Goal: Information Seeking & Learning: Learn about a topic

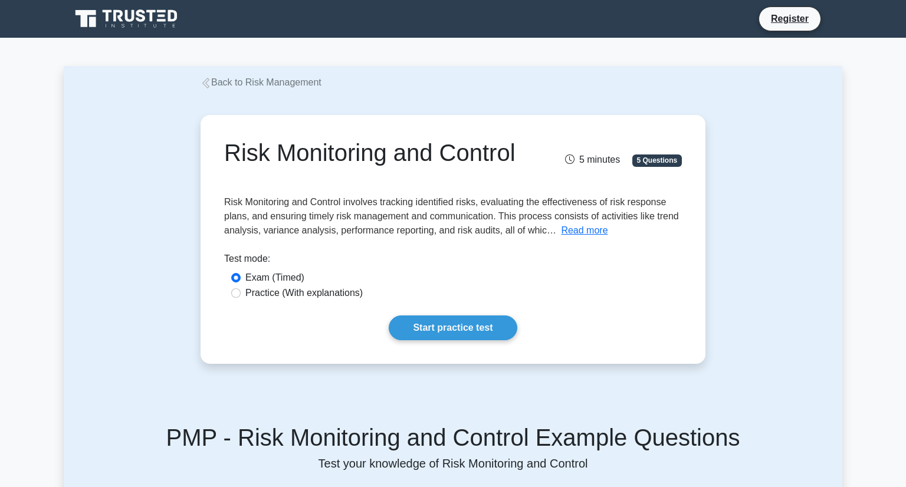
drag, startPoint x: 302, startPoint y: 163, endPoint x: 520, endPoint y: 161, distance: 217.7
click at [520, 161] on h1 "Risk Monitoring and Control" at bounding box center [374, 153] width 300 height 28
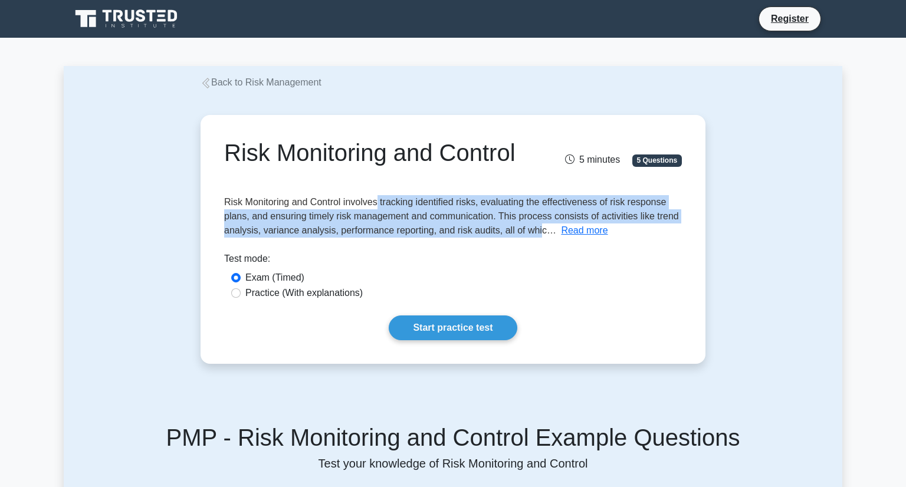
drag, startPoint x: 373, startPoint y: 205, endPoint x: 548, endPoint y: 238, distance: 177.6
click at [548, 238] on div "Risk Monitoring and Control 5 minutes 5 Questions Read more The main" at bounding box center [453, 240] width 496 height 240
click at [587, 235] on button "Read more" at bounding box center [584, 231] width 47 height 14
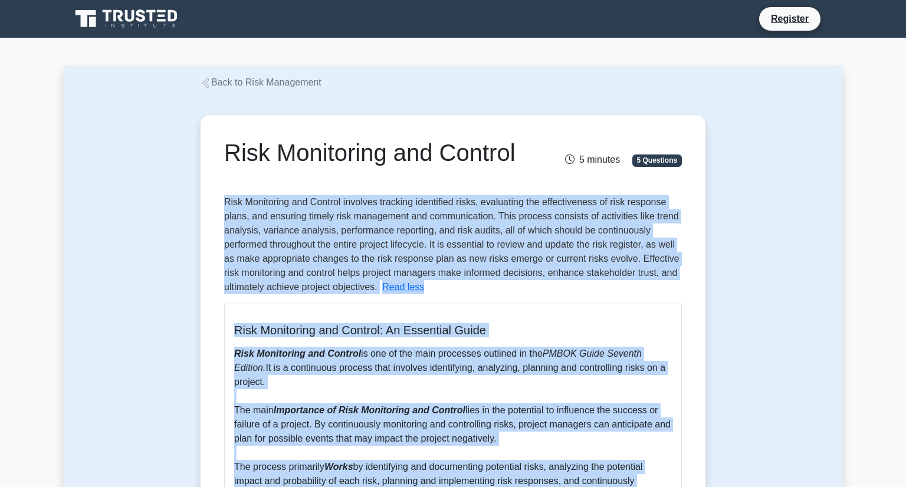
click at [520, 310] on div "Risk Monitoring and Control: An Essential Guide Risk Monitoring and Control is …" at bounding box center [453, 484] width 458 height 360
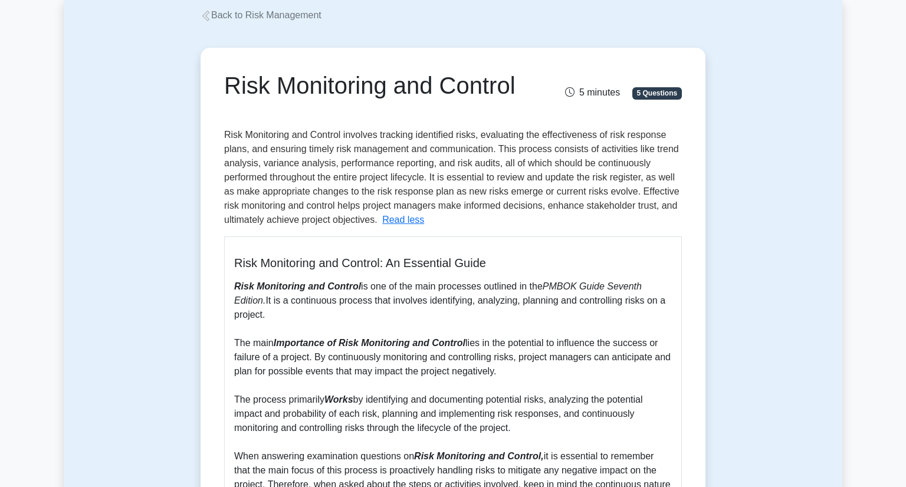
scroll to position [68, 0]
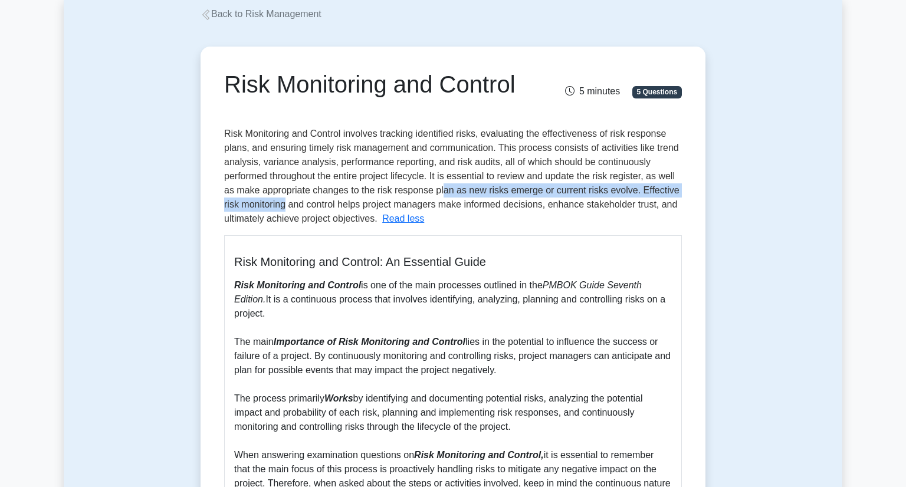
drag, startPoint x: 285, startPoint y: 199, endPoint x: 445, endPoint y: 195, distance: 159.9
click at [445, 195] on span "Risk Monitoring and Control involves tracking identified risks, evaluating the …" at bounding box center [451, 176] width 455 height 95
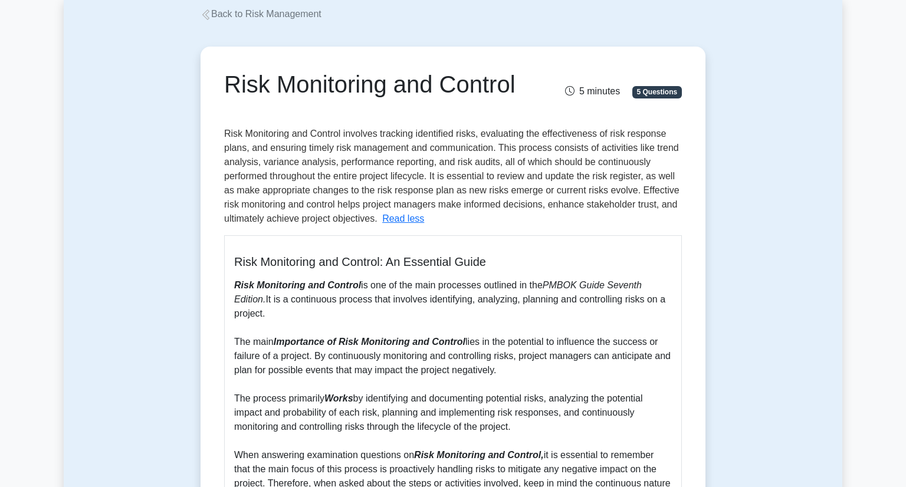
click at [476, 224] on div "Risk Monitoring and Control involves tracking identified risks, evaluating the …" at bounding box center [453, 361] width 458 height 468
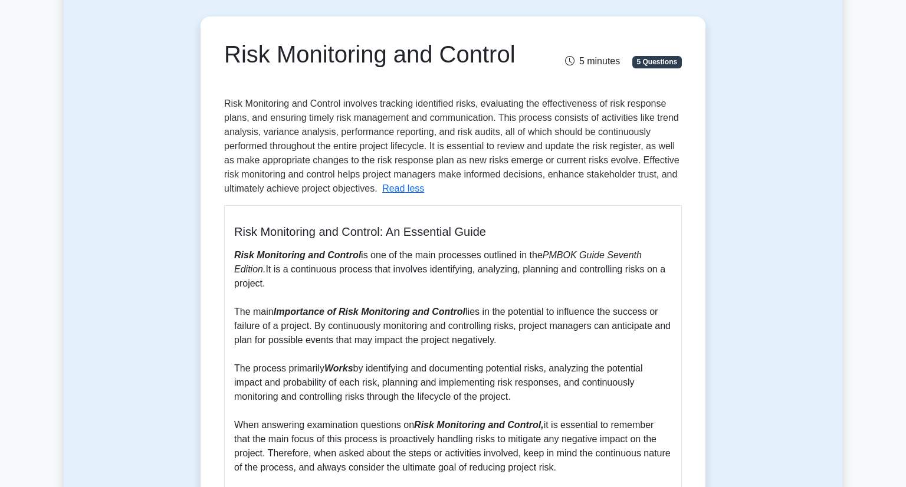
scroll to position [107, 0]
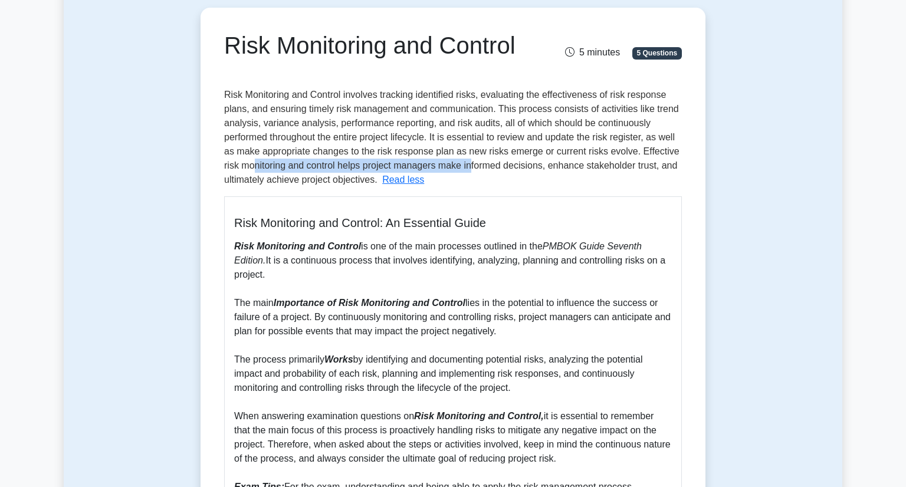
drag, startPoint x: 257, startPoint y: 169, endPoint x: 473, endPoint y: 172, distance: 216.0
click at [473, 172] on div "Risk Monitoring and Control involves tracking identified risks, evaluating the …" at bounding box center [453, 322] width 458 height 468
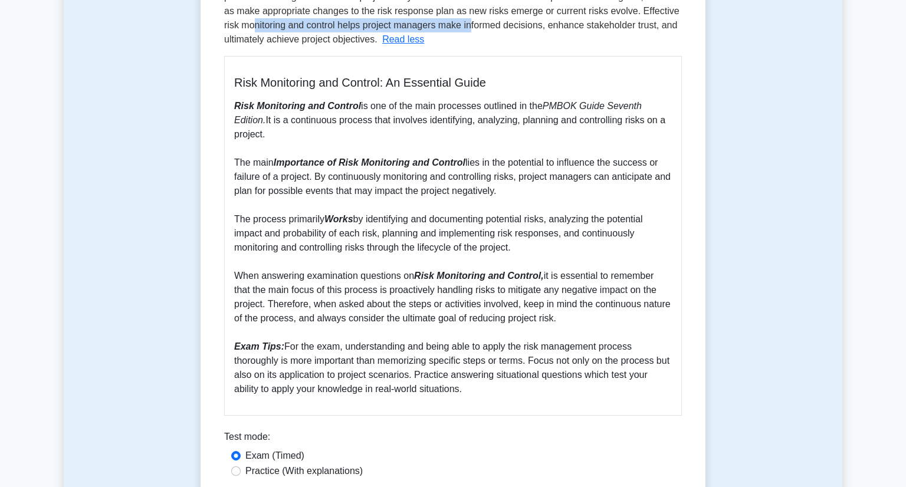
scroll to position [248, 0]
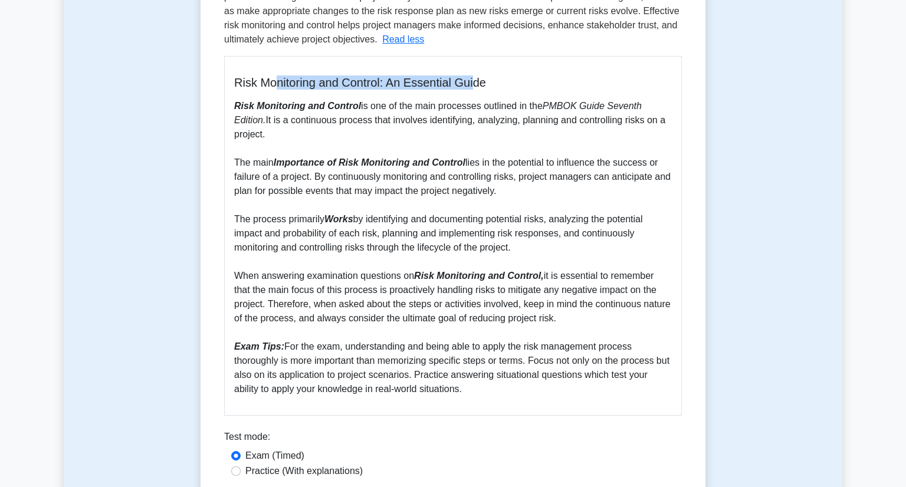
drag, startPoint x: 277, startPoint y: 79, endPoint x: 481, endPoint y: 83, distance: 204.2
click at [475, 83] on h5 "Risk Monitoring and Control: An Essential Guide" at bounding box center [453, 83] width 438 height 14
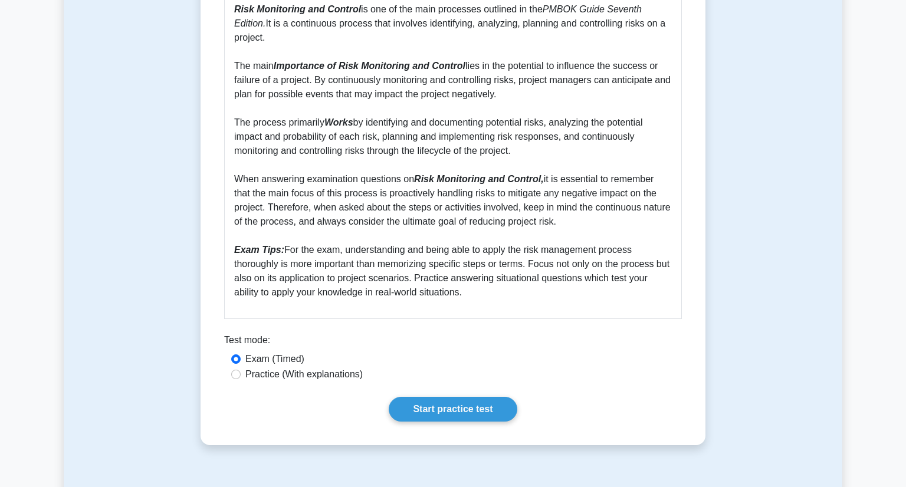
scroll to position [346, 0]
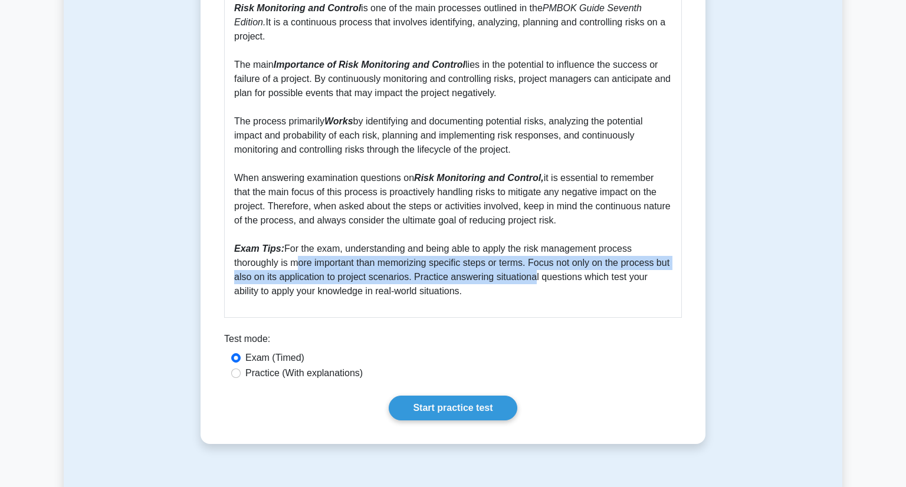
drag, startPoint x: 292, startPoint y: 261, endPoint x: 532, endPoint y: 279, distance: 240.8
click at [532, 279] on p "Risk Monitoring and Control is one of the main processes outlined in the PMBOK …" at bounding box center [453, 149] width 438 height 297
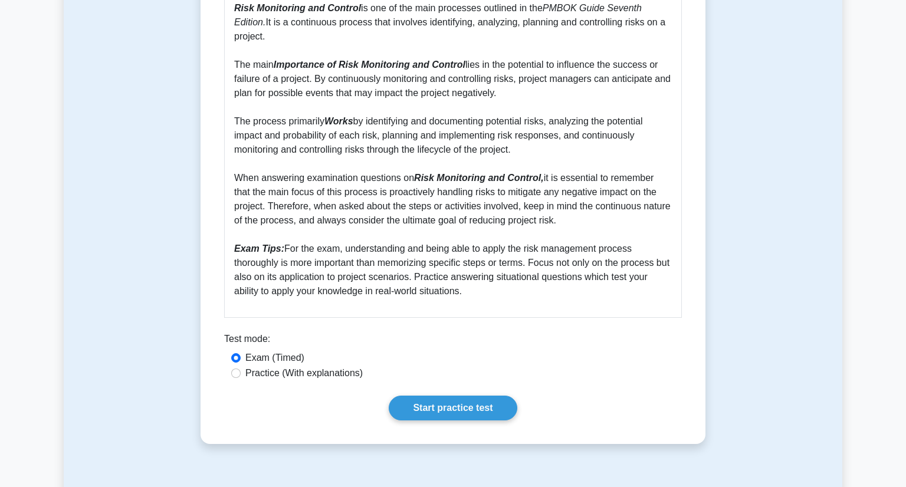
click at [576, 274] on p "Risk Monitoring and Control is one of the main processes outlined in the PMBOK …" at bounding box center [453, 149] width 438 height 297
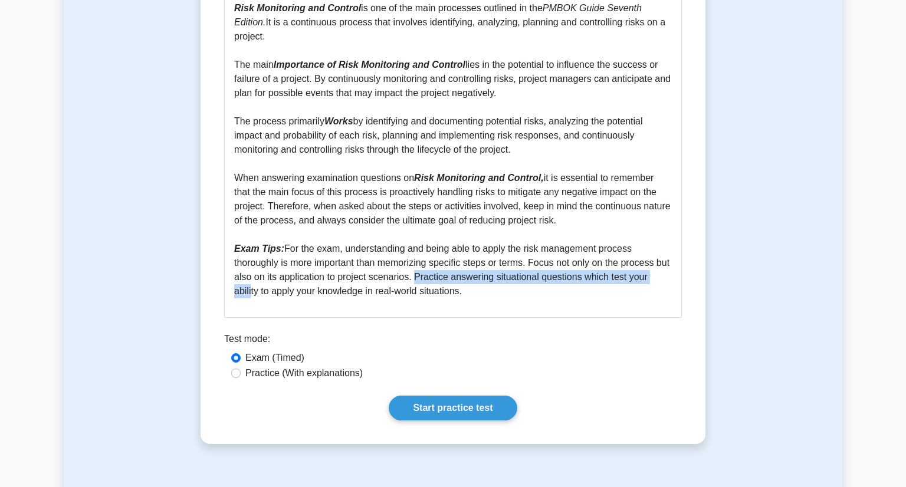
drag, startPoint x: 250, startPoint y: 289, endPoint x: 419, endPoint y: 284, distance: 170.0
click at [419, 284] on p "Risk Monitoring and Control is one of the main processes outlined in the PMBOK …" at bounding box center [453, 149] width 438 height 297
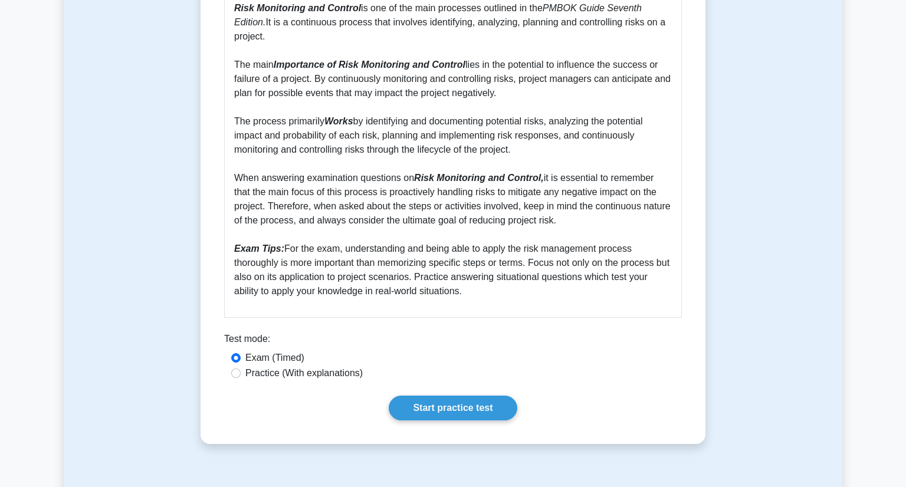
click at [480, 290] on p "Risk Monitoring and Control is one of the main processes outlined in the PMBOK …" at bounding box center [453, 149] width 438 height 297
click at [448, 403] on link "Start practice test" at bounding box center [453, 408] width 128 height 25
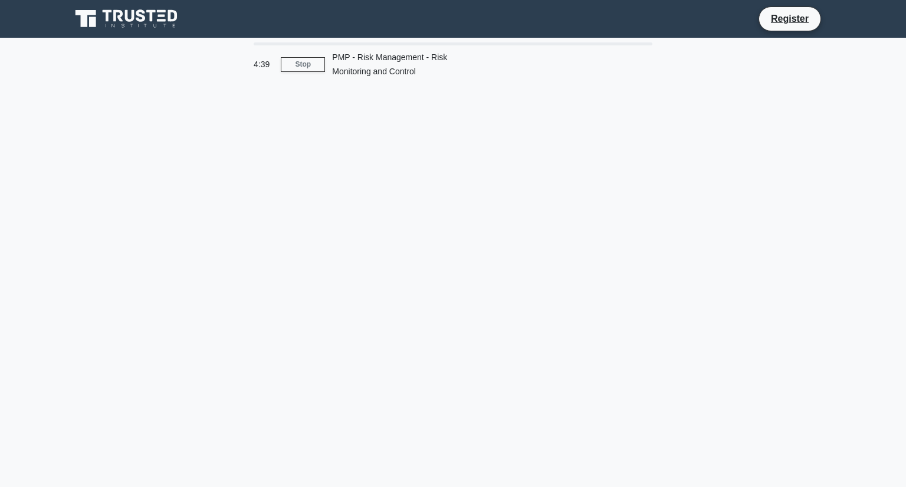
click at [326, 268] on div "4:39 Stop PMP - Risk Management - Risk Monitoring and Control" at bounding box center [453, 337] width 779 height 590
click at [414, 241] on div "4:37 Stop PMP - Risk Management - Risk Monitoring and Control" at bounding box center [453, 337] width 779 height 590
click at [414, 241] on div "4:36 Stop PMP - Risk Management - Risk Monitoring and Control" at bounding box center [453, 337] width 779 height 590
click at [505, 179] on div "4:27 Stop PMP - Risk Management - Risk Monitoring and Control" at bounding box center [453, 337] width 779 height 590
click at [791, 22] on link "Register" at bounding box center [790, 18] width 52 height 15
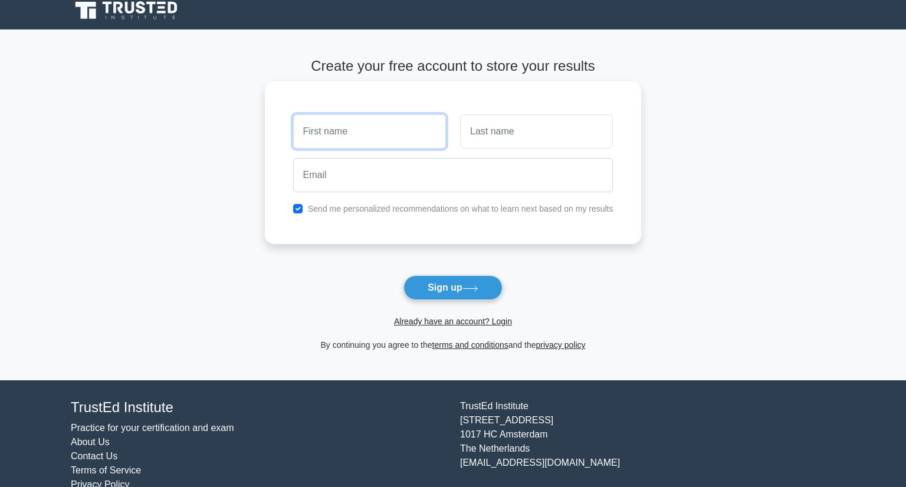
scroll to position [12, 0]
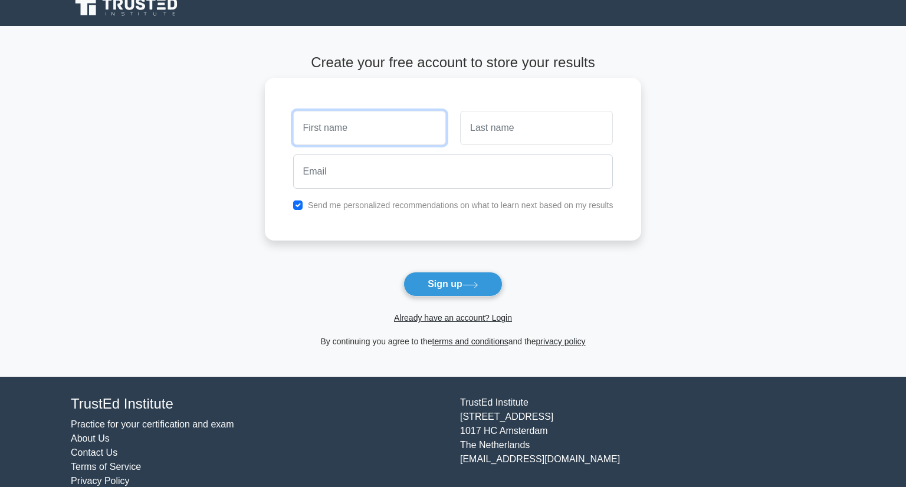
click at [336, 135] on input "text" at bounding box center [369, 128] width 153 height 34
click at [507, 316] on link "Already have an account? Login" at bounding box center [453, 317] width 118 height 9
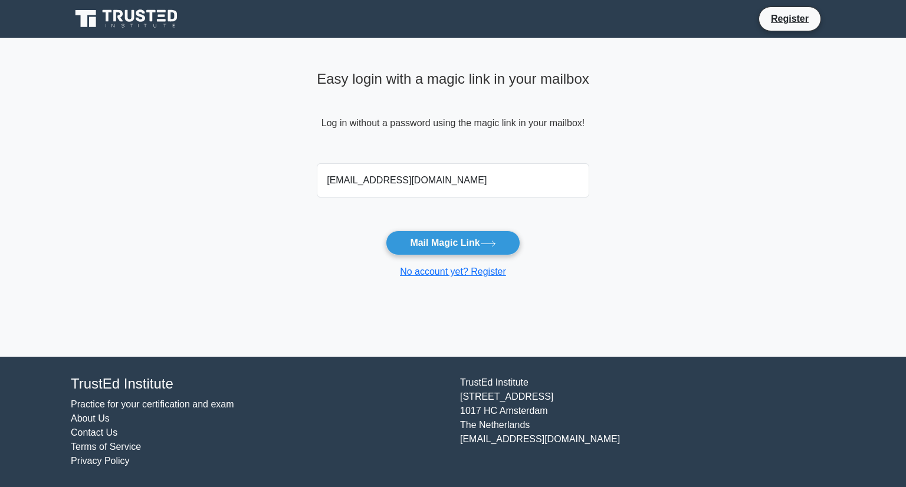
type input "swwambui@gmail.com"
click at [386, 231] on button "Mail Magic Link" at bounding box center [453, 243] width 134 height 25
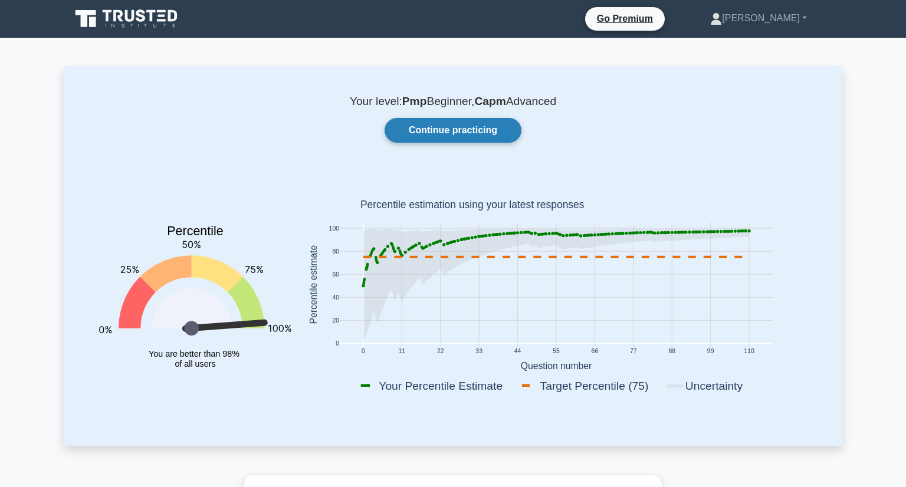
click at [460, 131] on link "Continue practicing" at bounding box center [453, 130] width 137 height 25
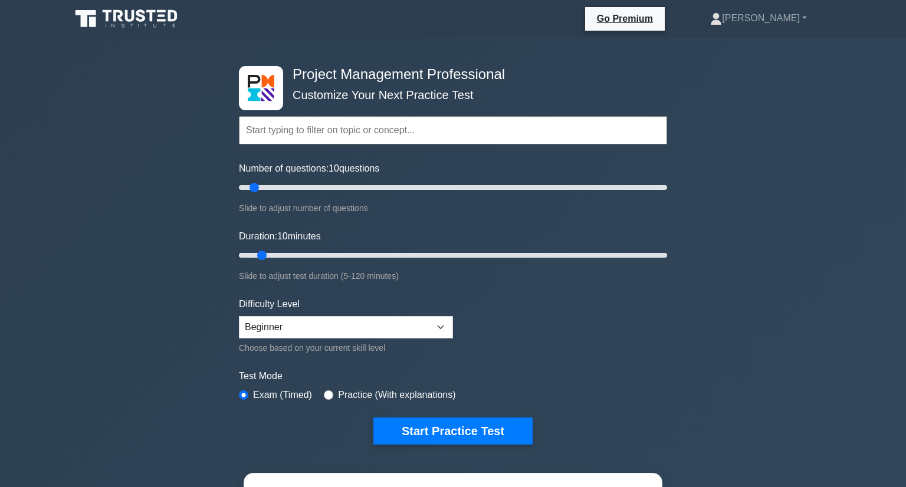
click at [286, 130] on input "text" at bounding box center [453, 130] width 428 height 28
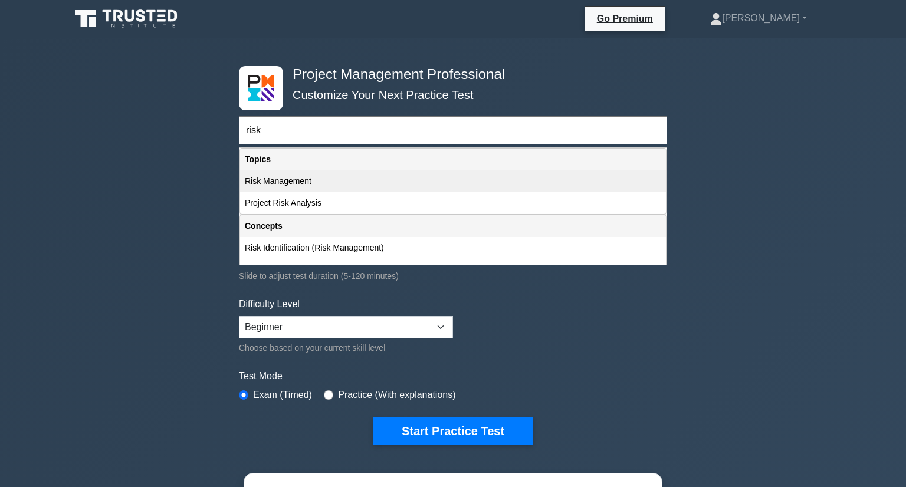
click at [270, 185] on div "Risk Management" at bounding box center [453, 182] width 426 height 22
type input "Risk Management"
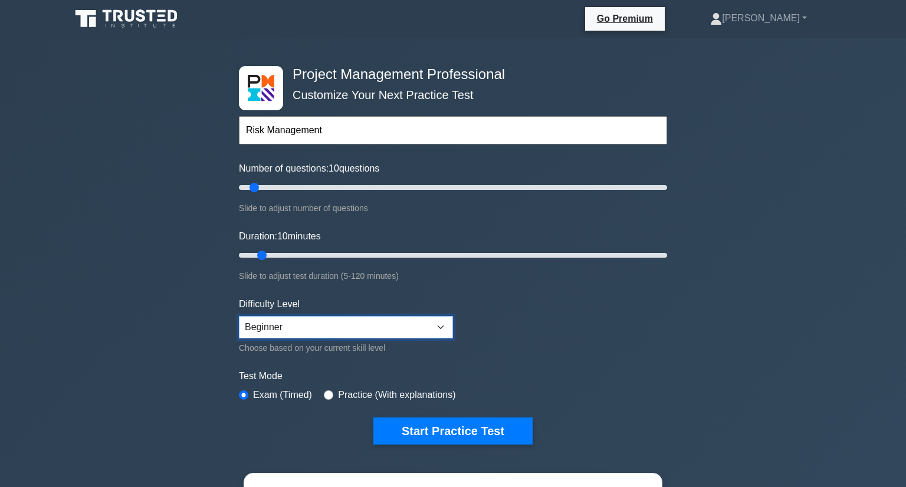
click at [441, 326] on select "Beginner Intermediate Expert" at bounding box center [346, 327] width 214 height 22
select select "expert"
click at [239, 316] on select "Beginner Intermediate Expert" at bounding box center [346, 327] width 214 height 22
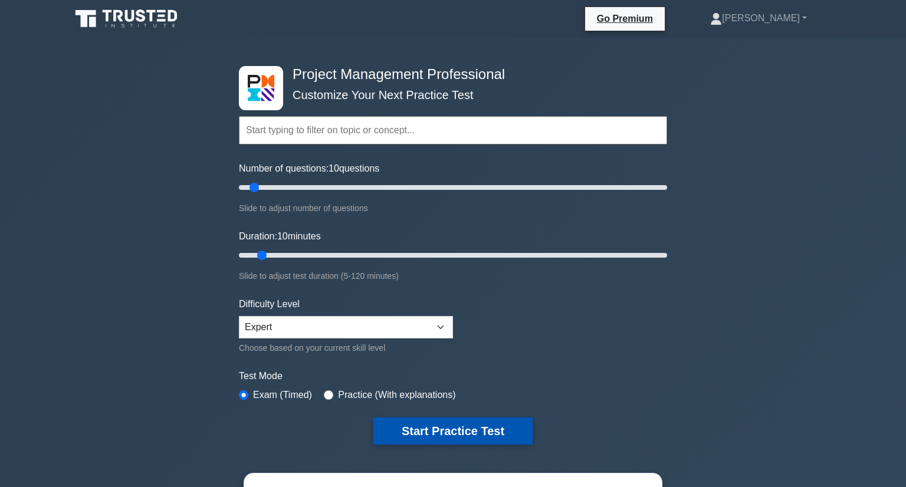
click at [454, 430] on button "Start Practice Test" at bounding box center [452, 431] width 159 height 27
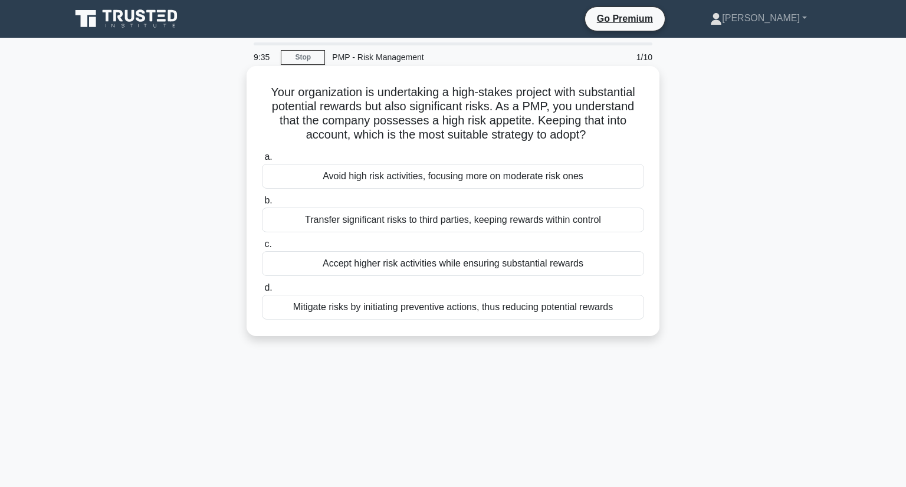
click at [360, 310] on div "Mitigate risks by initiating preventive actions, thus reducing potential rewards" at bounding box center [453, 307] width 382 height 25
click at [262, 292] on input "d. Mitigate risks by initiating preventive actions, thus reducing potential rew…" at bounding box center [262, 288] width 0 height 8
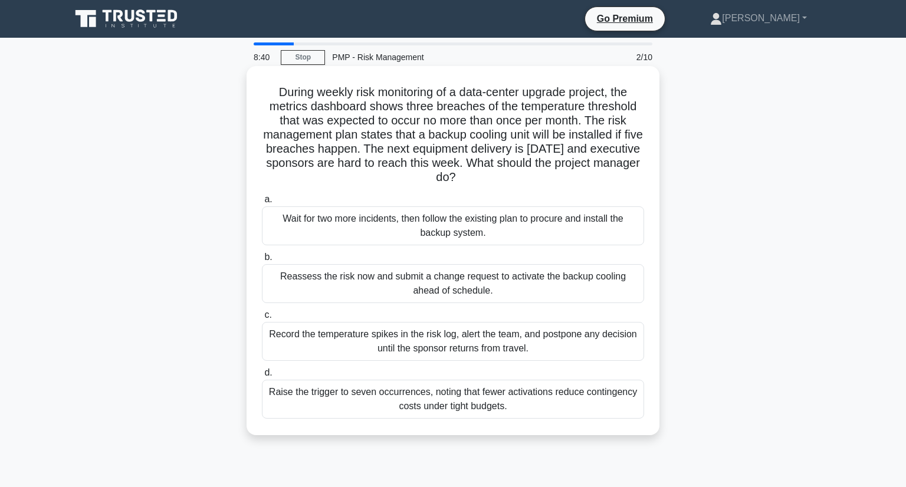
click at [399, 282] on div "Reassess the risk now and submit a change request to activate the backup coolin…" at bounding box center [453, 283] width 382 height 39
click at [262, 261] on input "b. Reassess the risk now and submit a change request to activate the backup coo…" at bounding box center [262, 258] width 0 height 8
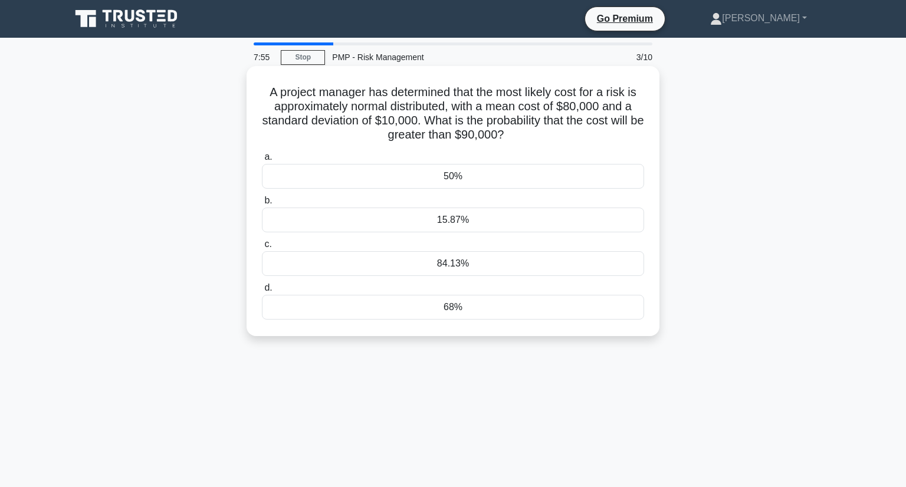
click at [427, 224] on div "15.87%" at bounding box center [453, 220] width 382 height 25
click at [262, 205] on input "b. 15.87%" at bounding box center [262, 201] width 0 height 8
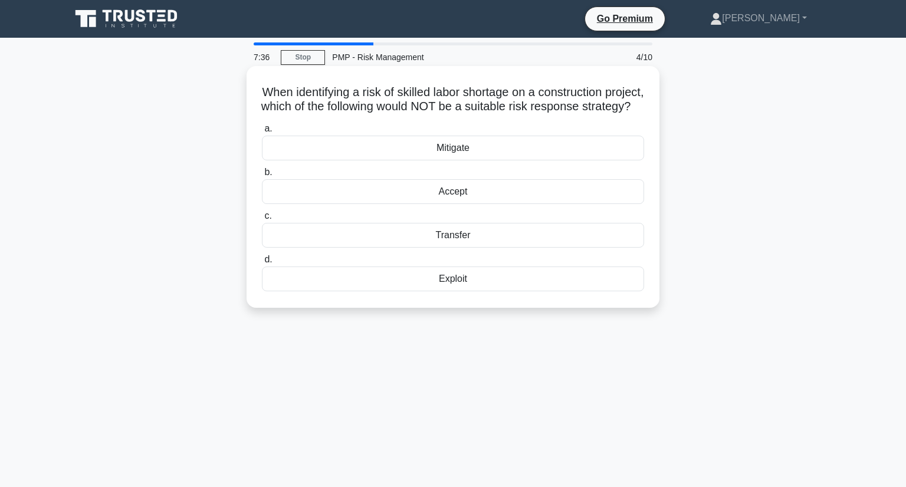
click at [410, 291] on div "Exploit" at bounding box center [453, 279] width 382 height 25
click at [262, 264] on input "d. Exploit" at bounding box center [262, 260] width 0 height 8
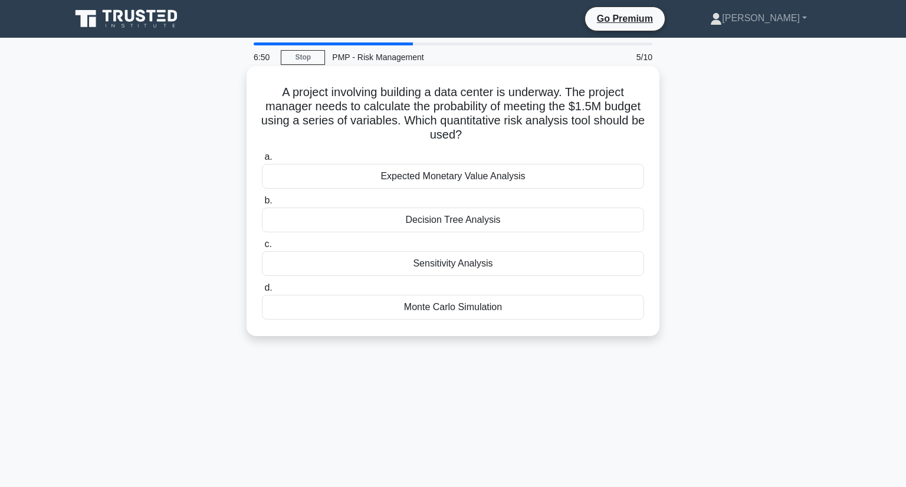
click at [452, 310] on div "Monte Carlo Simulation" at bounding box center [453, 307] width 382 height 25
click at [262, 292] on input "d. Monte Carlo Simulation" at bounding box center [262, 288] width 0 height 8
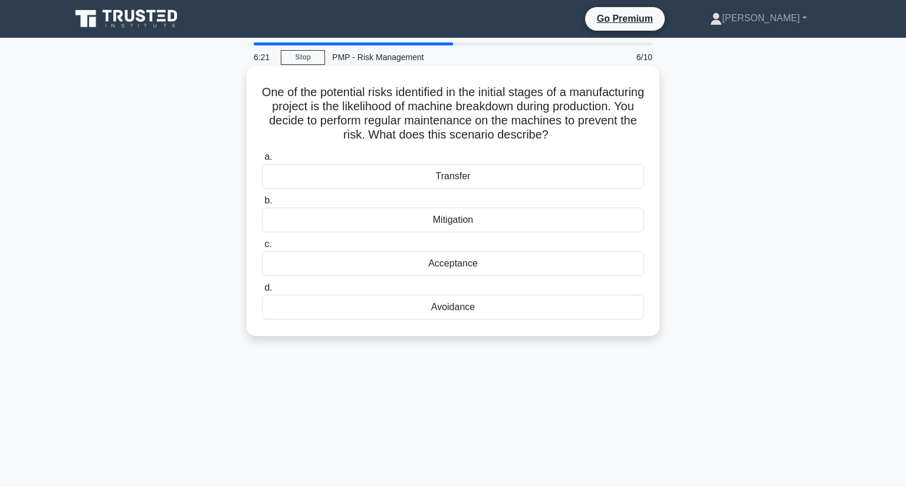
click at [454, 224] on div "Mitigation" at bounding box center [453, 220] width 382 height 25
click at [262, 205] on input "b. Mitigation" at bounding box center [262, 201] width 0 height 8
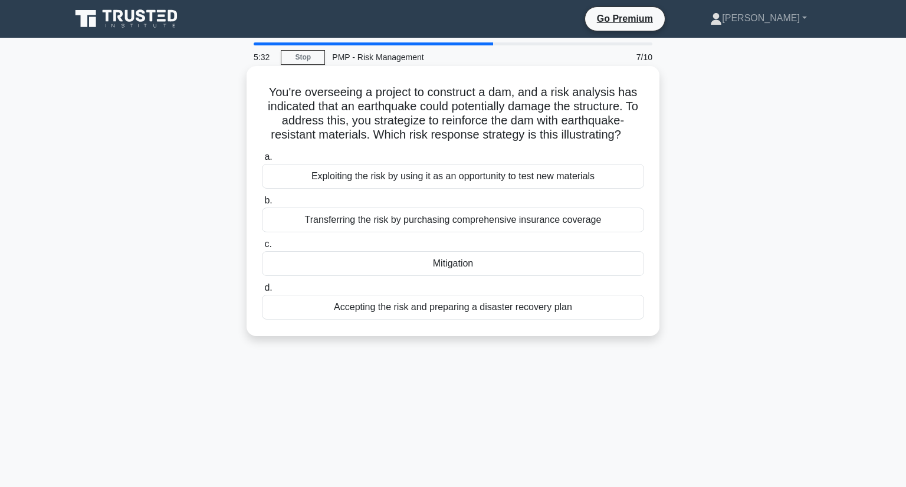
click at [468, 261] on div "Mitigation" at bounding box center [453, 263] width 382 height 25
click at [262, 248] on input "c. Mitigation" at bounding box center [262, 245] width 0 height 8
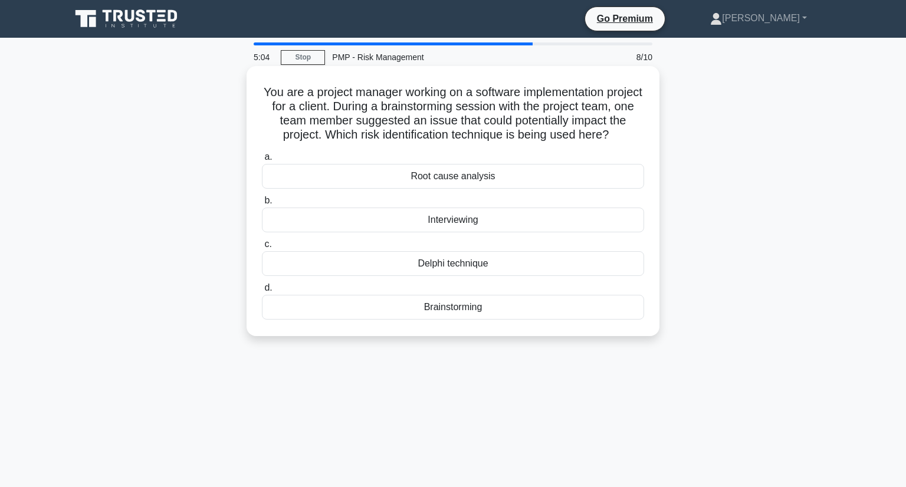
click at [460, 307] on div "Brainstorming" at bounding box center [453, 307] width 382 height 25
click at [262, 292] on input "d. Brainstorming" at bounding box center [262, 288] width 0 height 8
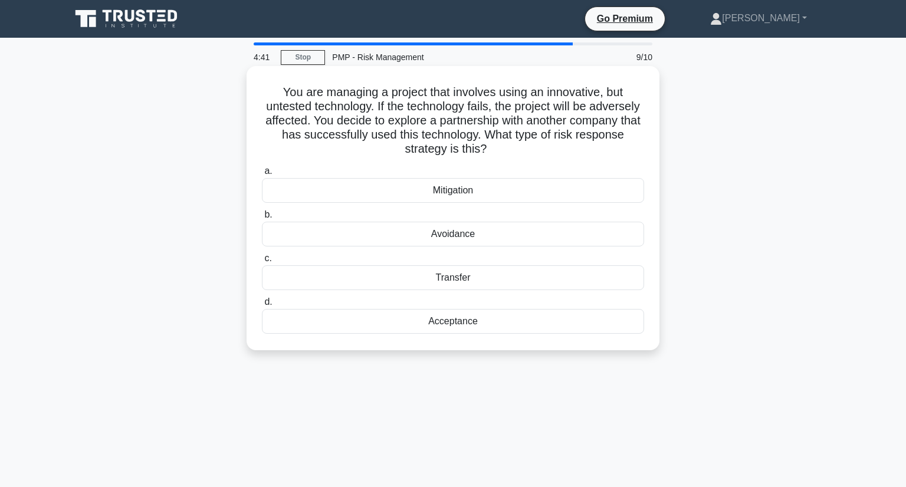
click at [463, 280] on div "Transfer" at bounding box center [453, 278] width 382 height 25
click at [262, 263] on input "c. Transfer" at bounding box center [262, 259] width 0 height 8
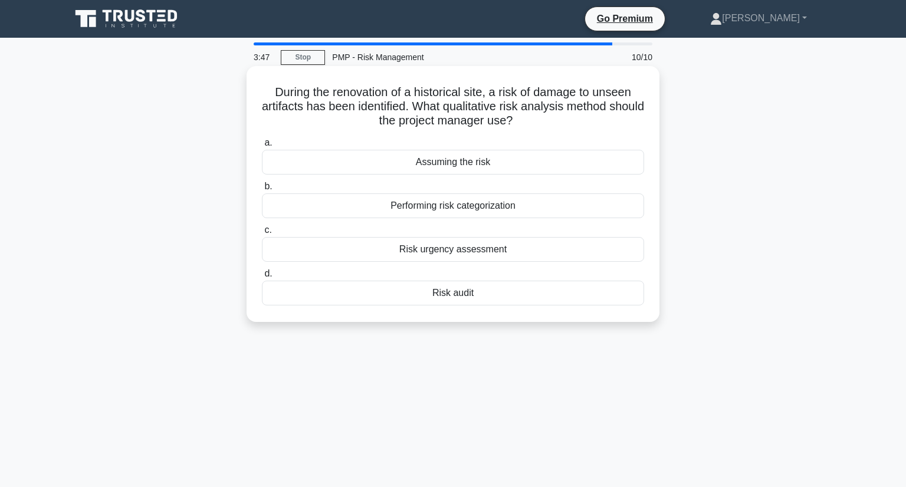
click at [456, 291] on div "Risk audit" at bounding box center [453, 293] width 382 height 25
click at [262, 278] on input "d. Risk audit" at bounding box center [262, 274] width 0 height 8
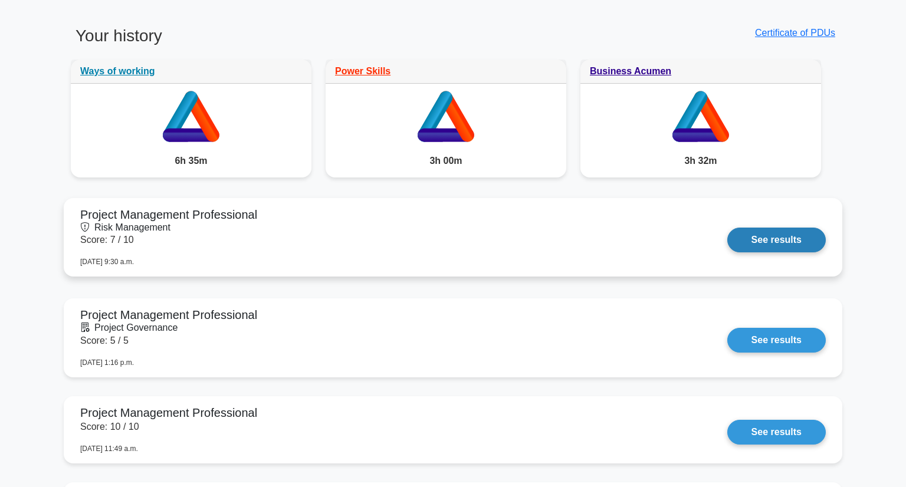
scroll to position [942, 0]
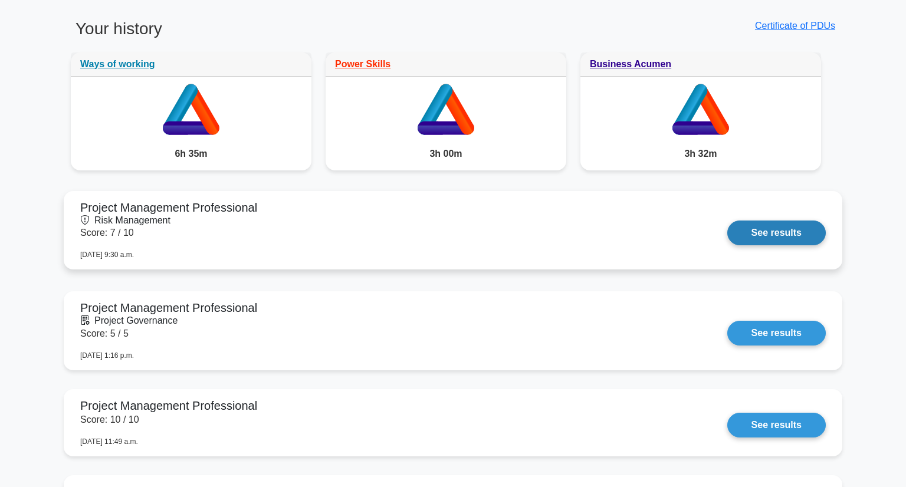
click at [772, 230] on link "See results" at bounding box center [776, 233] width 99 height 25
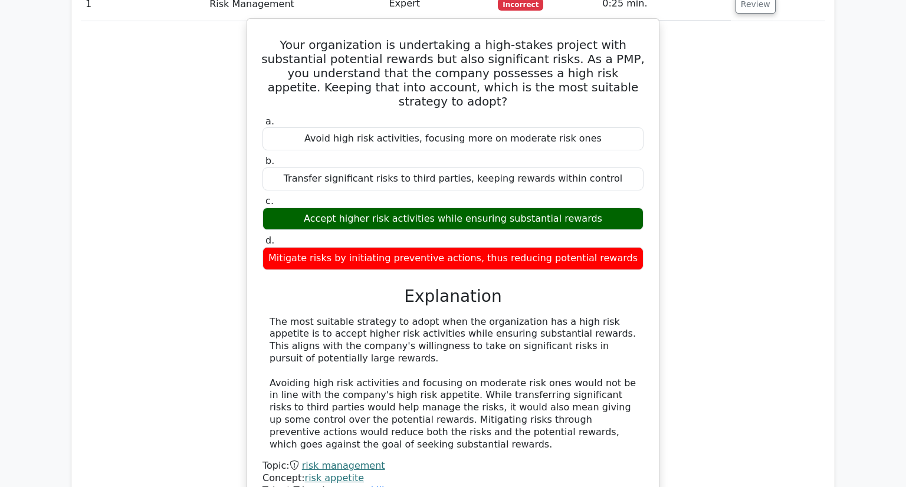
scroll to position [982, 0]
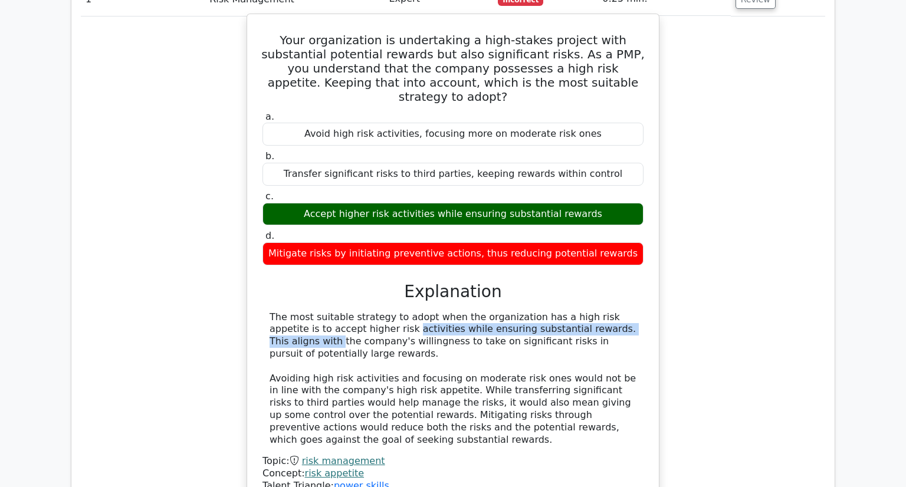
drag, startPoint x: 281, startPoint y: 260, endPoint x: 536, endPoint y: 259, distance: 255.5
click at [536, 312] on div "The most suitable strategy to adopt when the organization has a high risk appet…" at bounding box center [453, 379] width 367 height 135
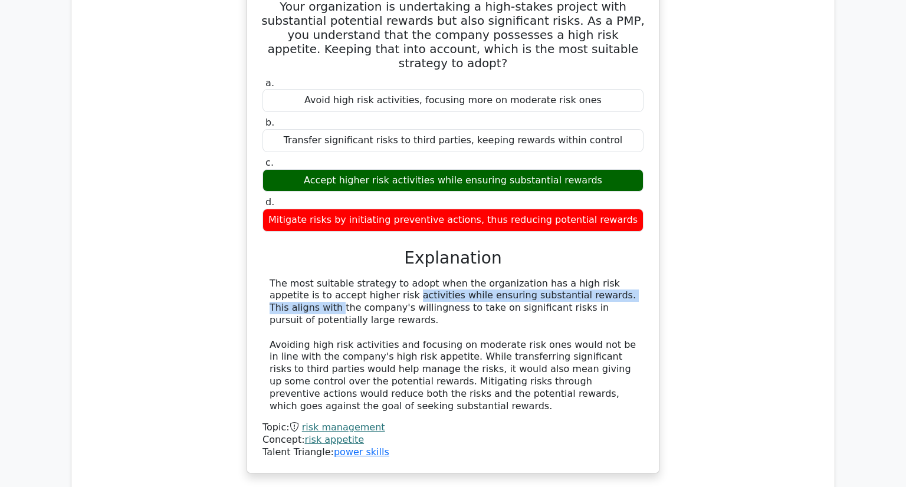
scroll to position [1016, 0]
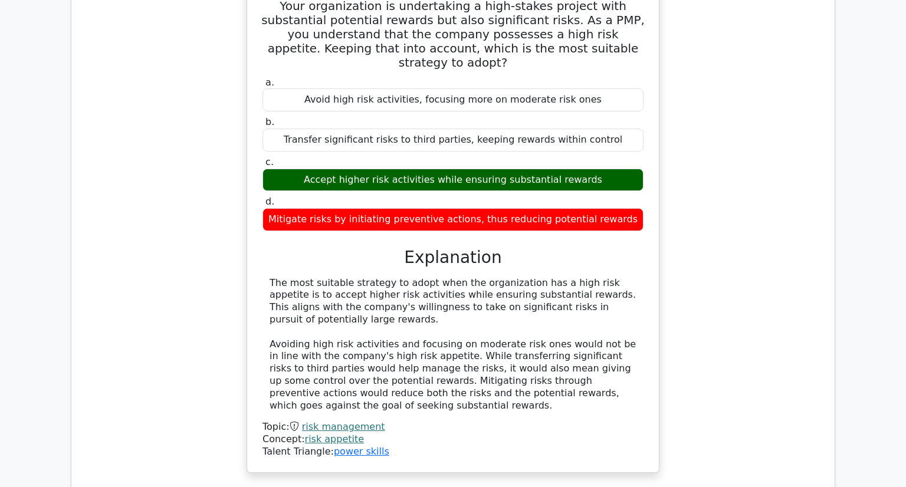
drag, startPoint x: 467, startPoint y: 301, endPoint x: 533, endPoint y: 306, distance: 66.8
click at [622, 300] on div "The most suitable strategy to adopt when the organization has a high risk appet…" at bounding box center [453, 344] width 367 height 135
drag, startPoint x: 463, startPoint y: 307, endPoint x: 566, endPoint y: 317, distance: 103.8
click at [566, 317] on div "The most suitable strategy to adopt when the organization has a high risk appet…" at bounding box center [453, 344] width 367 height 135
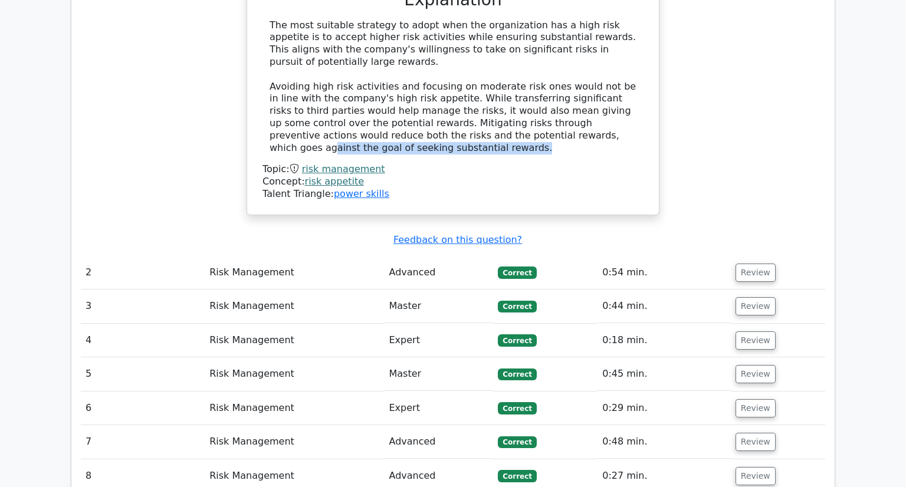
scroll to position [1279, 0]
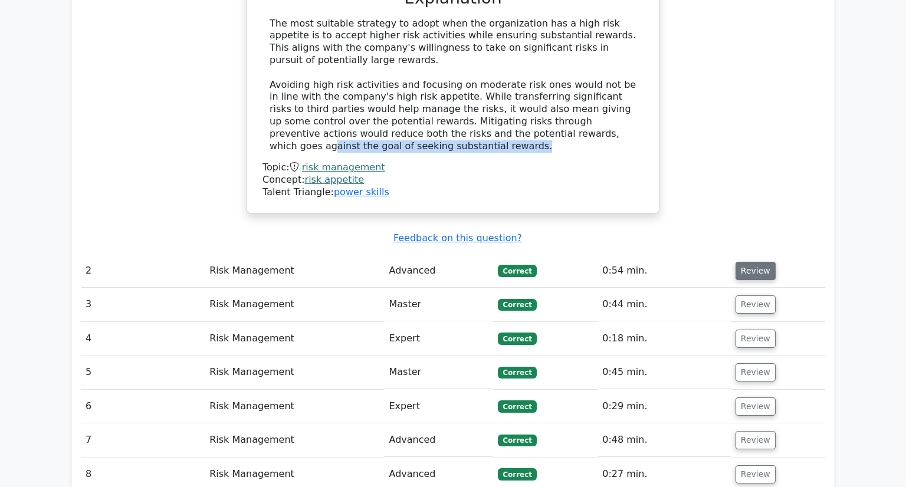
click at [752, 262] on button "Review" at bounding box center [756, 271] width 40 height 18
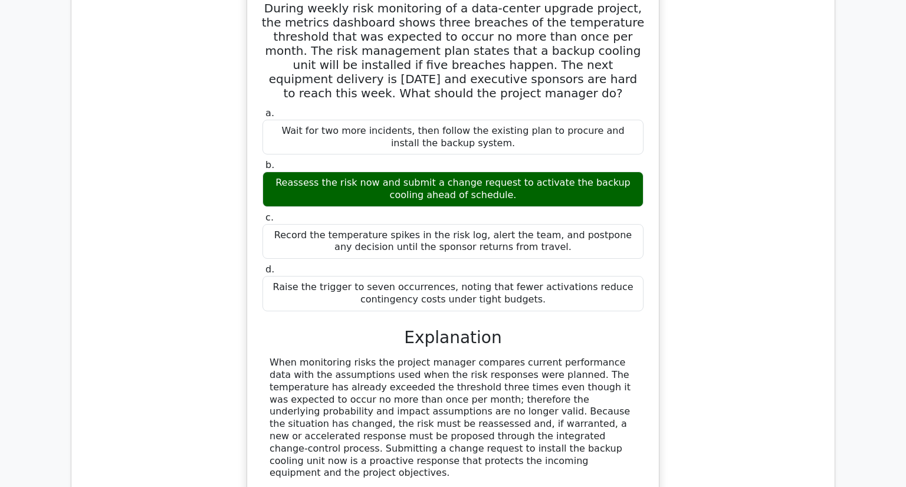
scroll to position [1595, 0]
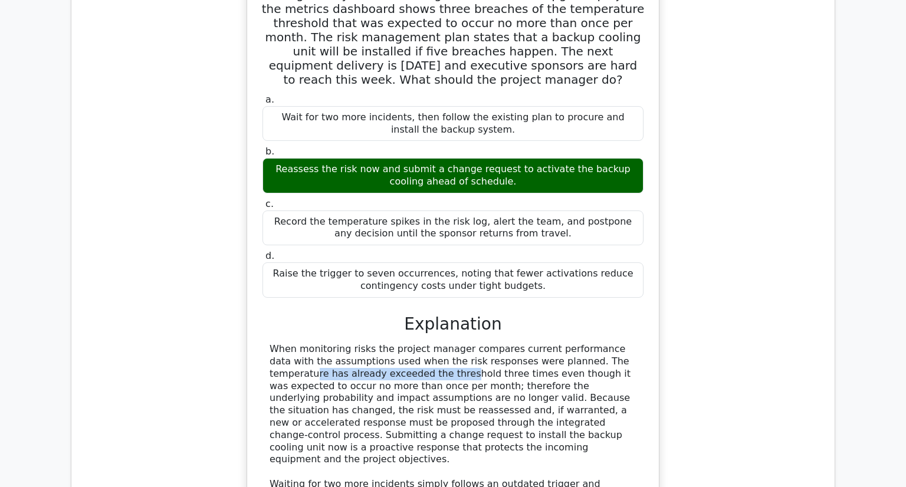
drag, startPoint x: 309, startPoint y: 281, endPoint x: 513, endPoint y: 274, distance: 204.8
click at [513, 343] on div "When monitoring risks the project manager compares current performance data wit…" at bounding box center [453, 447] width 367 height 209
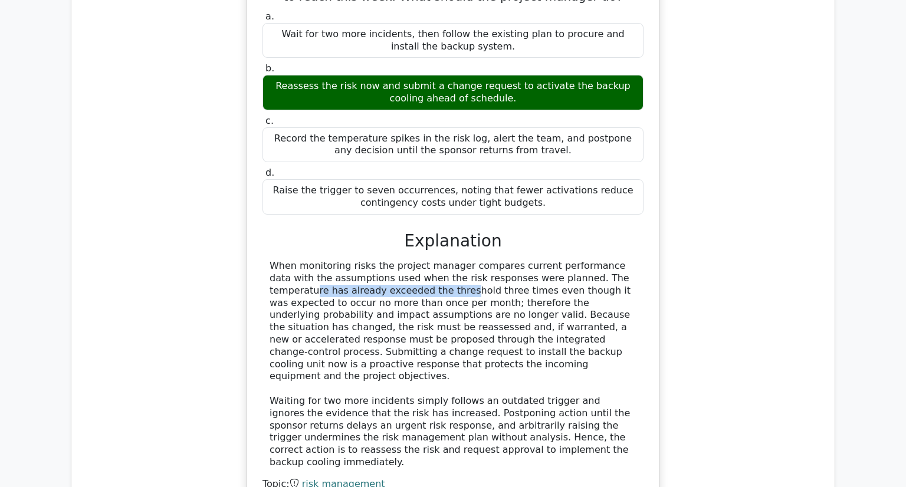
scroll to position [1682, 0]
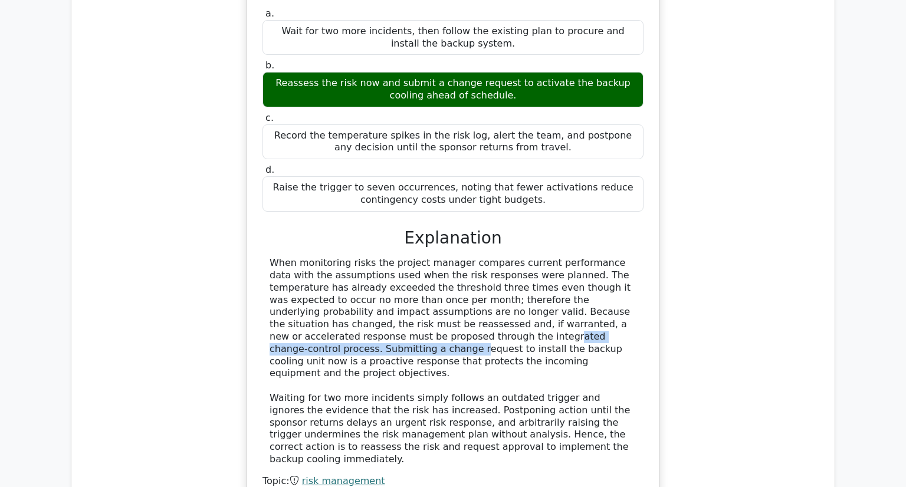
drag, startPoint x: 470, startPoint y: 247, endPoint x: 607, endPoint y: 242, distance: 137.6
click at [607, 257] on div "When monitoring risks the project manager compares current performance data wit…" at bounding box center [453, 361] width 367 height 209
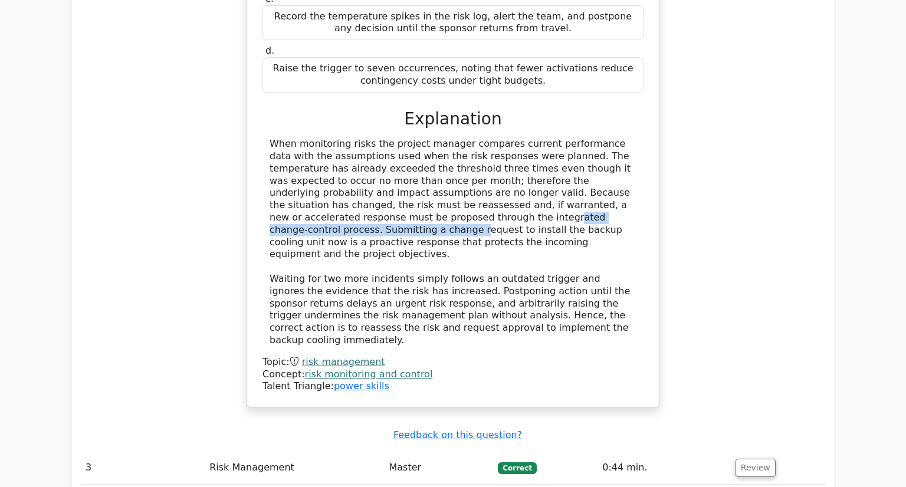
scroll to position [1827, 0]
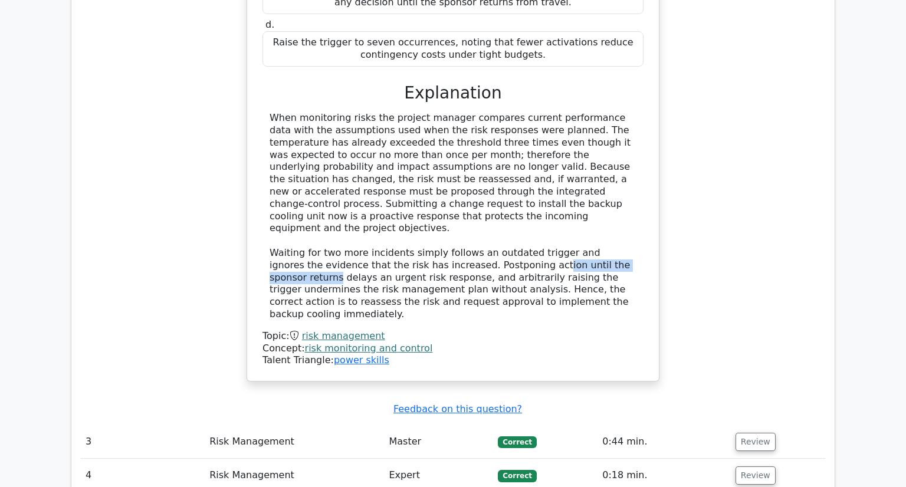
drag, startPoint x: 488, startPoint y: 160, endPoint x: 606, endPoint y: 168, distance: 118.3
click at [606, 168] on div "When monitoring risks the project manager compares current performance data wit…" at bounding box center [453, 216] width 367 height 209
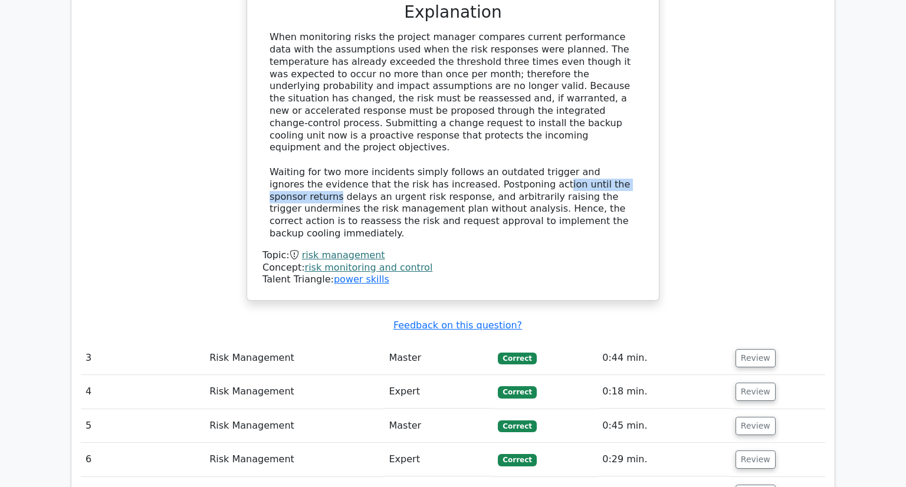
scroll to position [1974, 0]
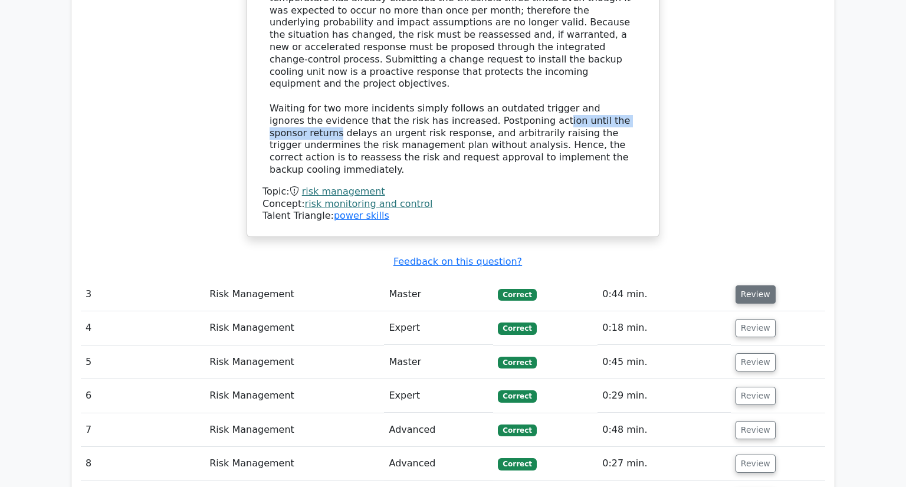
click at [748, 286] on button "Review" at bounding box center [756, 295] width 40 height 18
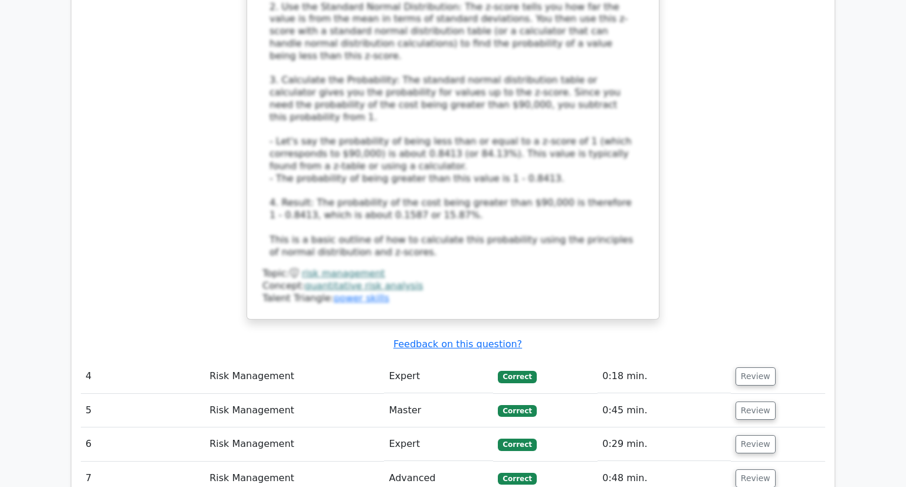
scroll to position [2742, 0]
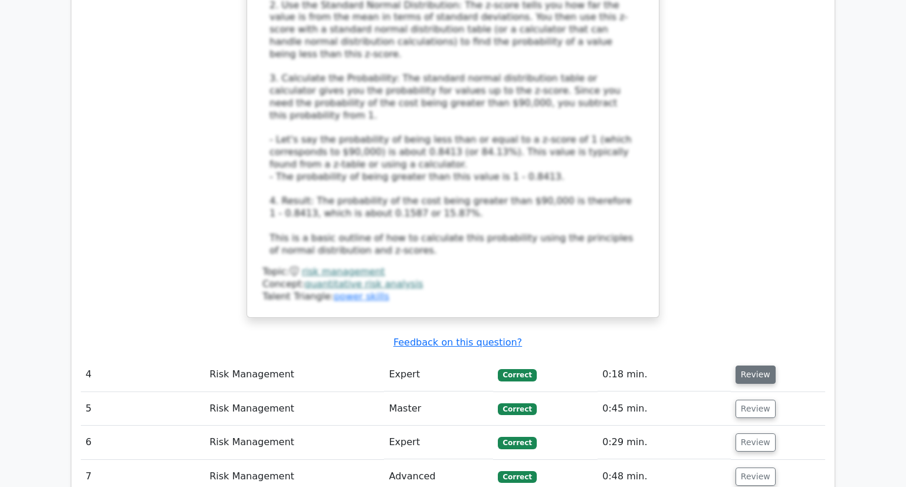
click at [751, 366] on button "Review" at bounding box center [756, 375] width 40 height 18
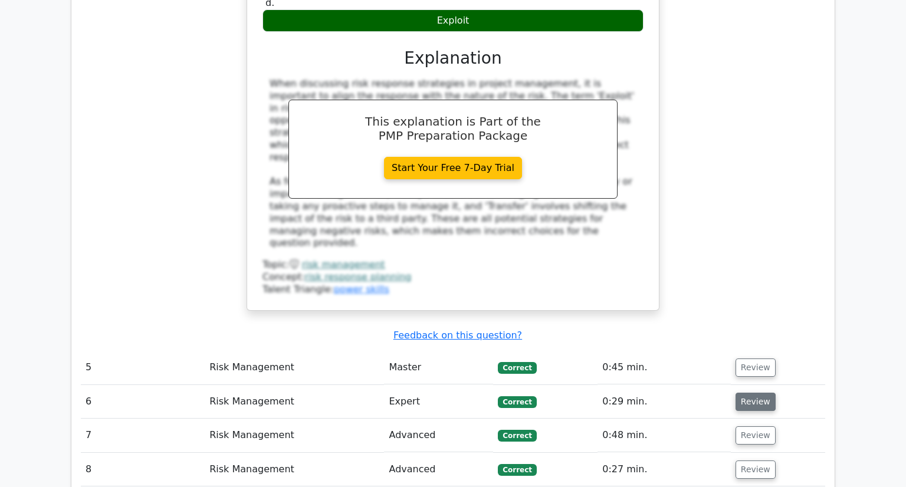
scroll to position [3328, 0]
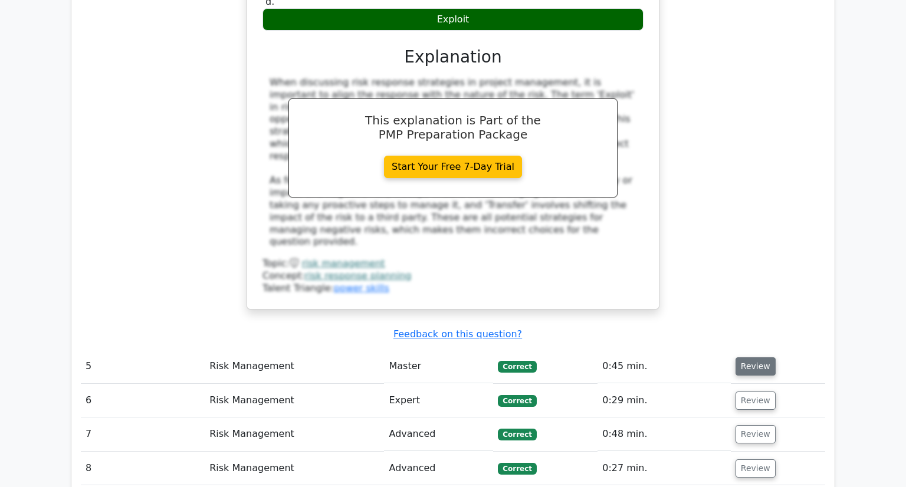
click at [751, 358] on button "Review" at bounding box center [756, 367] width 40 height 18
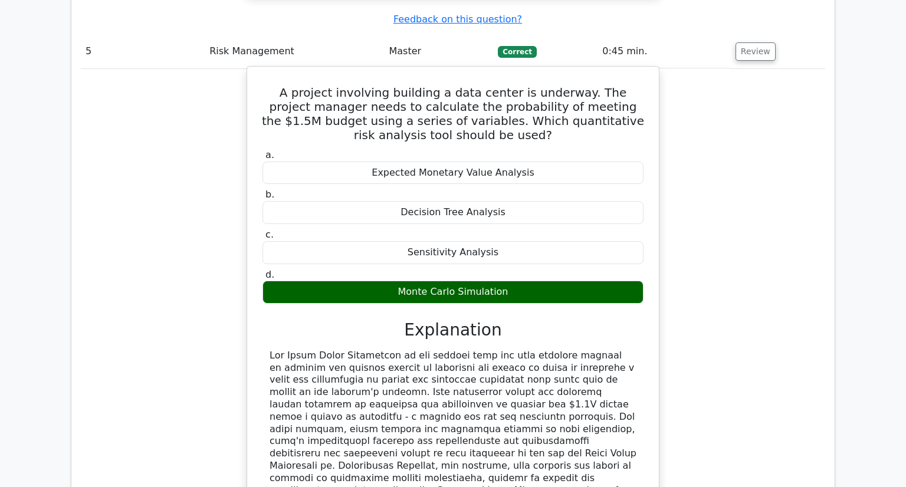
scroll to position [3651, 0]
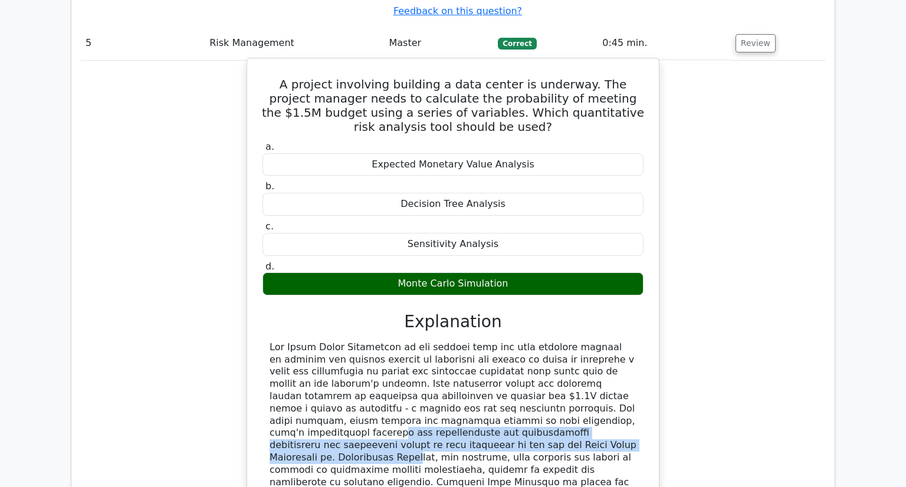
drag, startPoint x: 310, startPoint y: 260, endPoint x: 586, endPoint y: 271, distance: 275.8
click at [586, 342] on div at bounding box center [453, 446] width 367 height 209
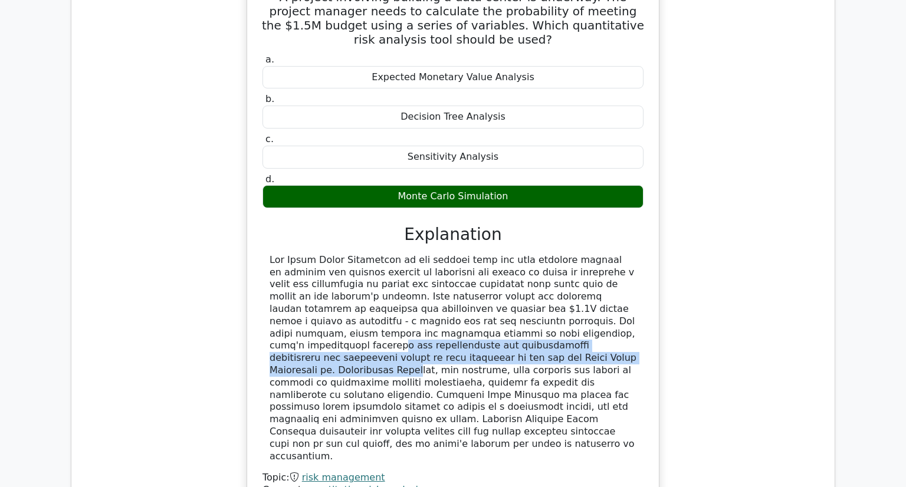
scroll to position [3743, 0]
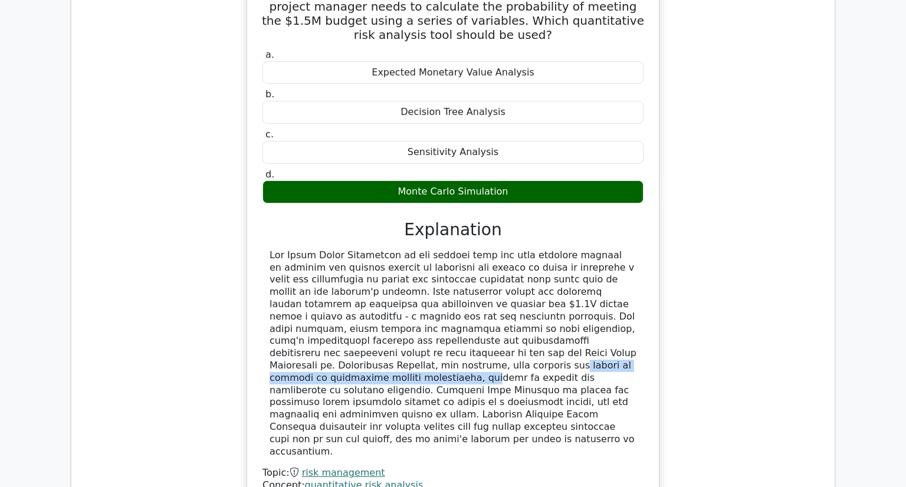
drag, startPoint x: 363, startPoint y: 192, endPoint x: 603, endPoint y: 193, distance: 239.5
click at [603, 250] on div at bounding box center [453, 354] width 367 height 209
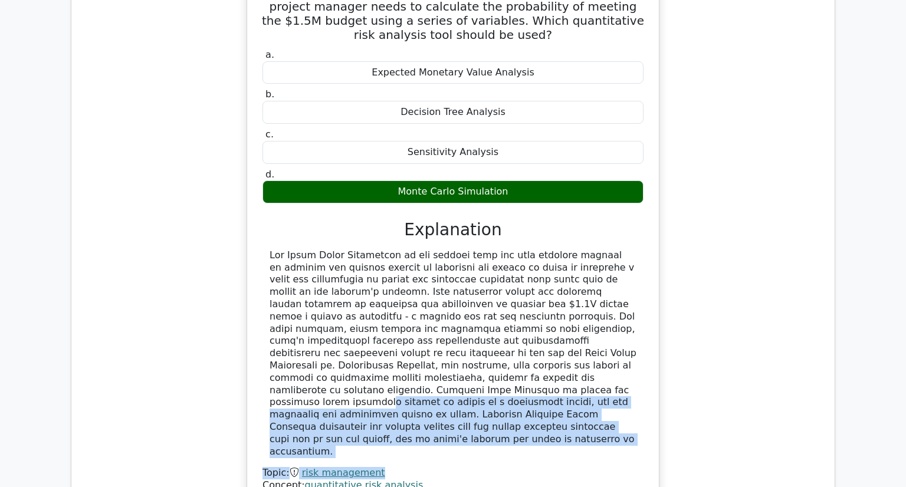
drag, startPoint x: 387, startPoint y: 215, endPoint x: 552, endPoint y: 270, distance: 173.3
click at [552, 270] on div "Topic: risk management Concept: quantitative risk analysis Talent Triangle: pow…" at bounding box center [453, 377] width 381 height 255
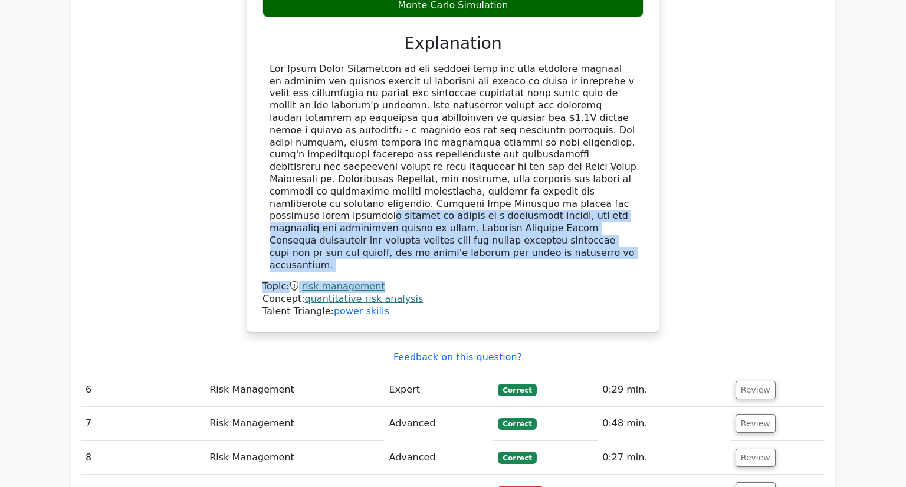
scroll to position [3955, 0]
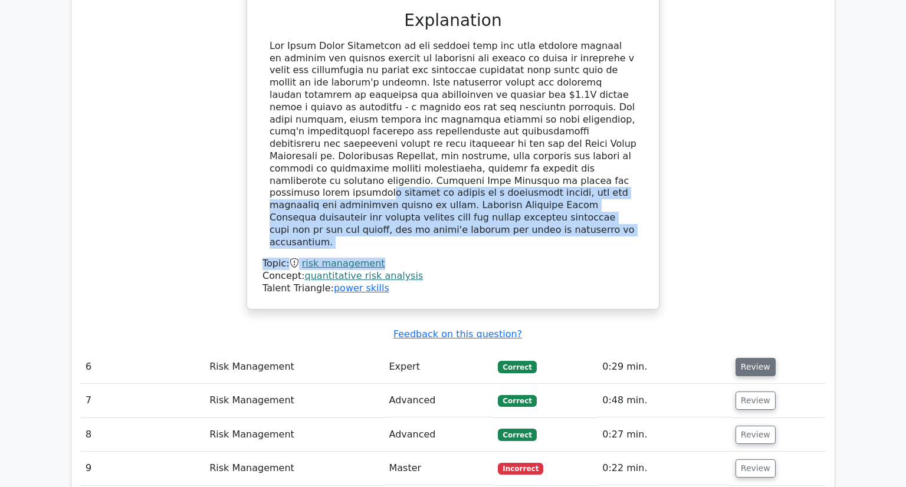
click at [756, 358] on button "Review" at bounding box center [756, 367] width 40 height 18
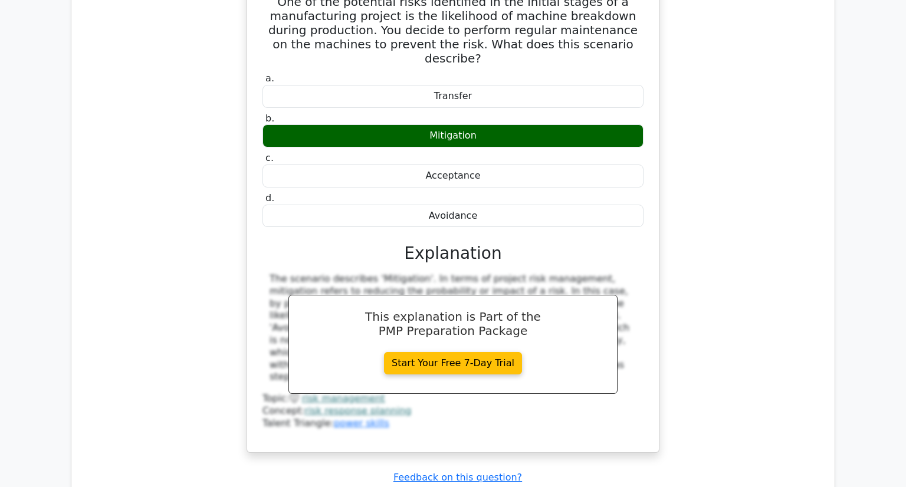
scroll to position [4365, 0]
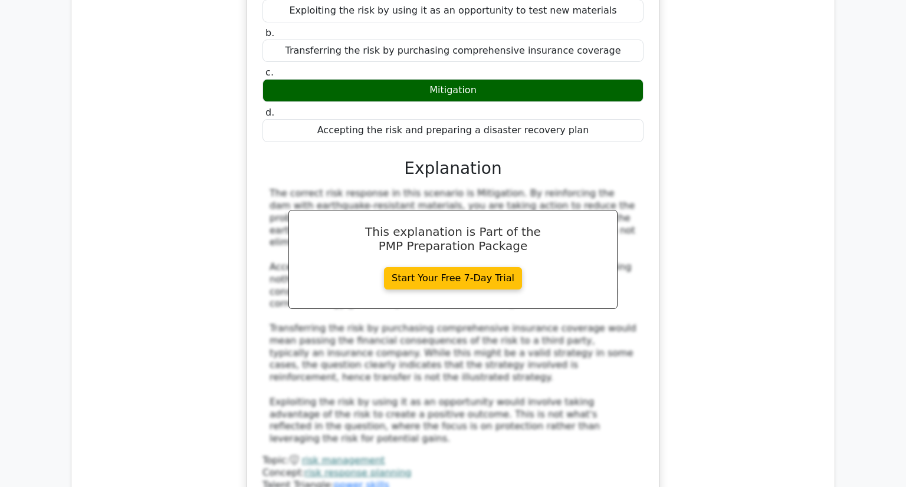
scroll to position [5100, 0]
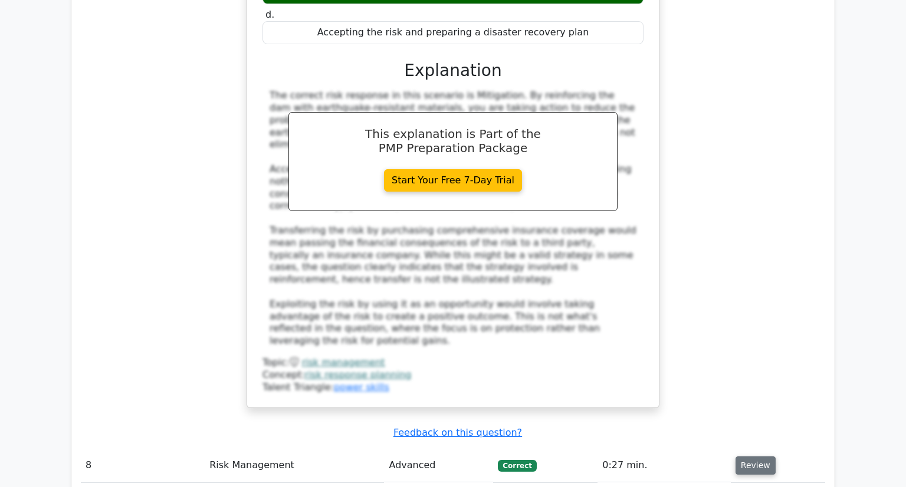
click at [750, 457] on button "Review" at bounding box center [756, 466] width 40 height 18
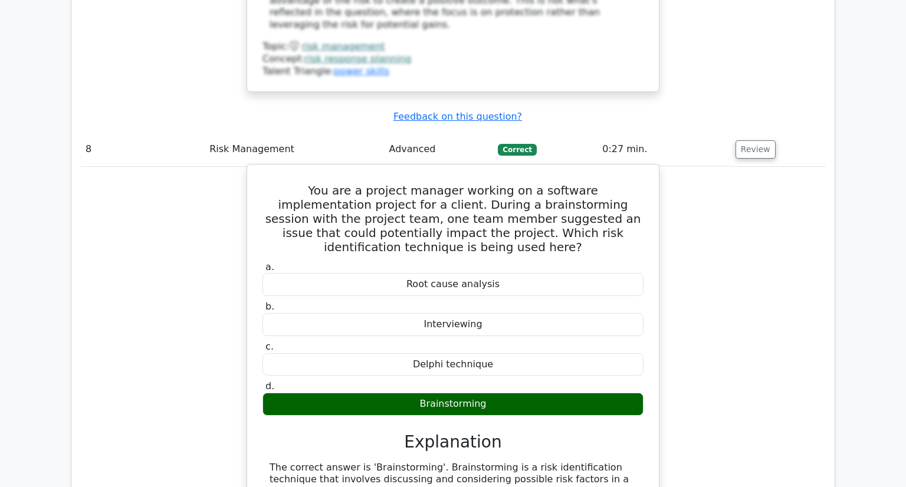
scroll to position [5426, 0]
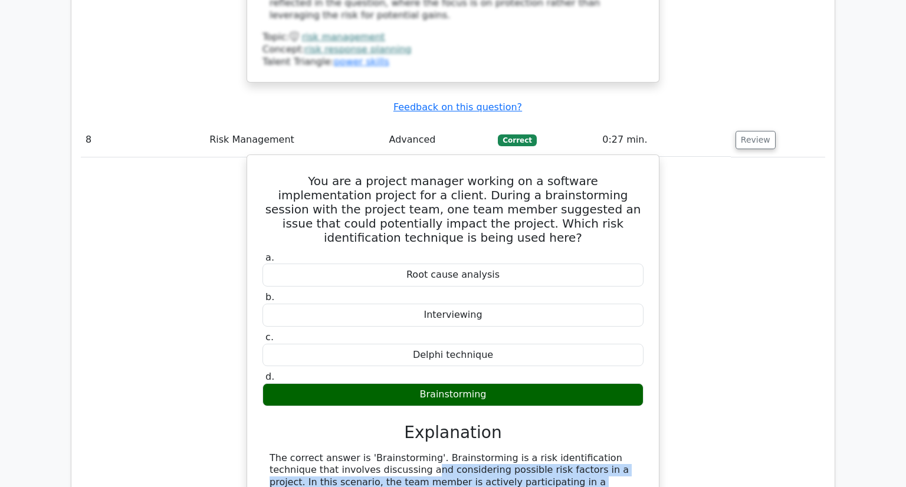
drag, startPoint x: 360, startPoint y: 224, endPoint x: 562, endPoint y: 266, distance: 206.7
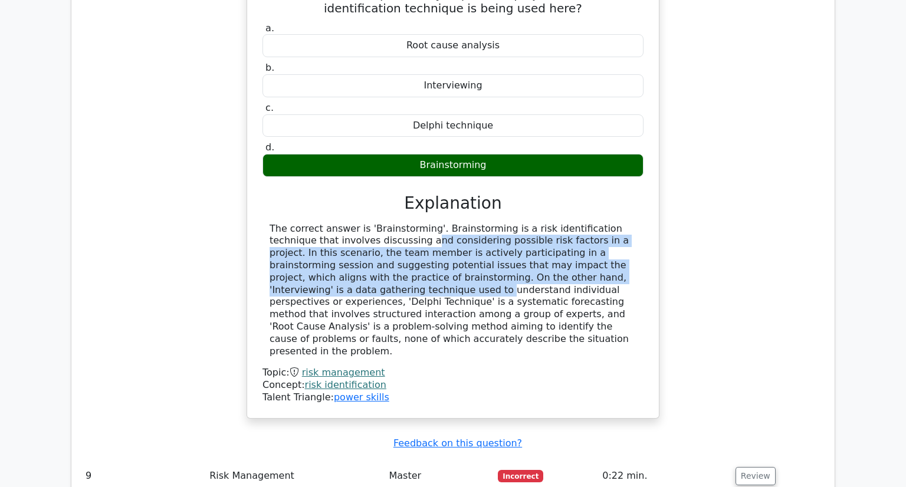
scroll to position [5659, 0]
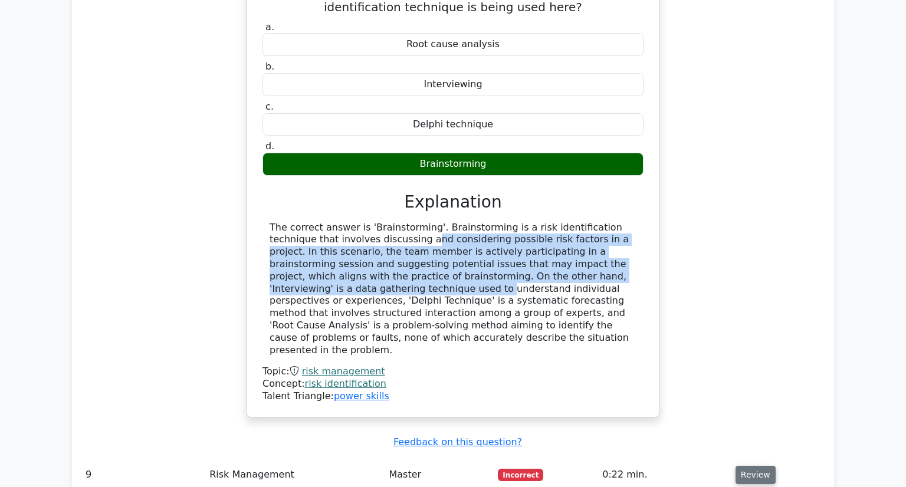
click at [745, 466] on button "Review" at bounding box center [756, 475] width 40 height 18
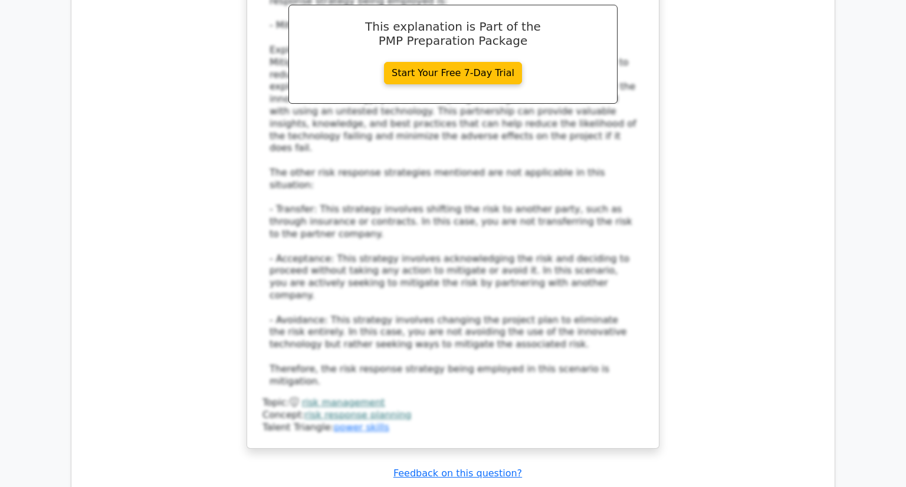
scroll to position [6474, 0]
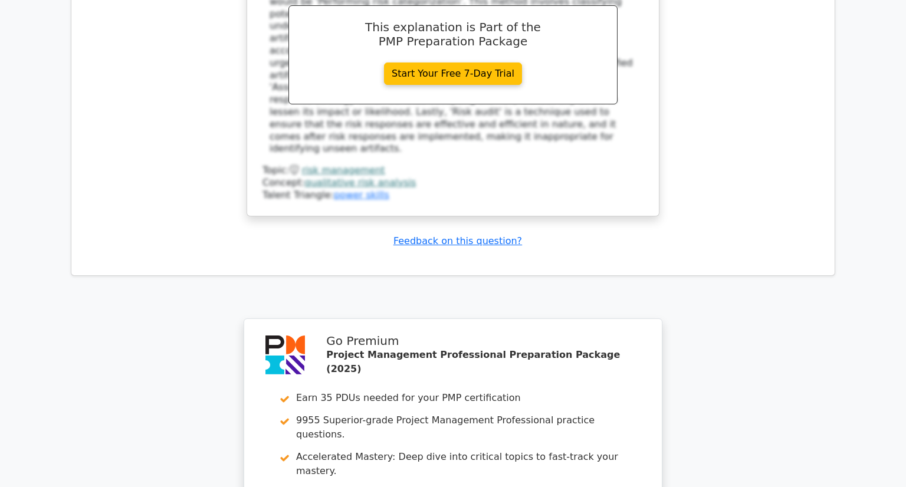
scroll to position [7280, 0]
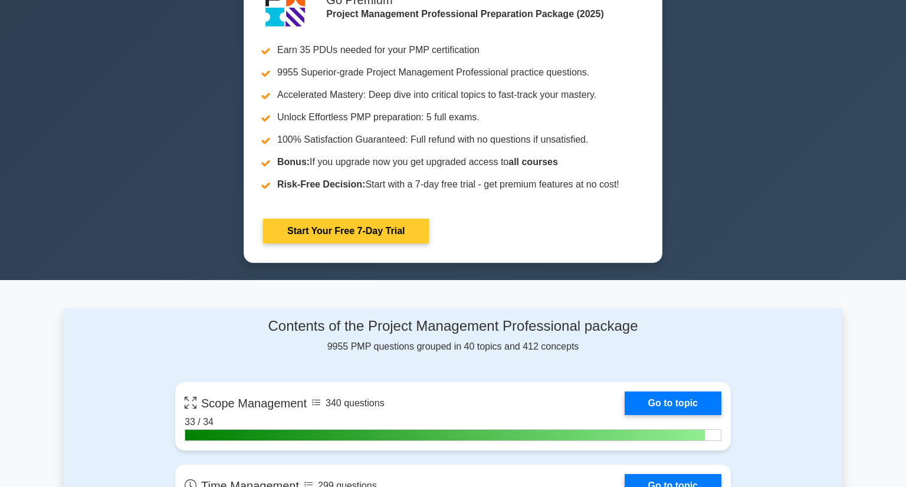
scroll to position [498, 0]
